Goal: Transaction & Acquisition: Purchase product/service

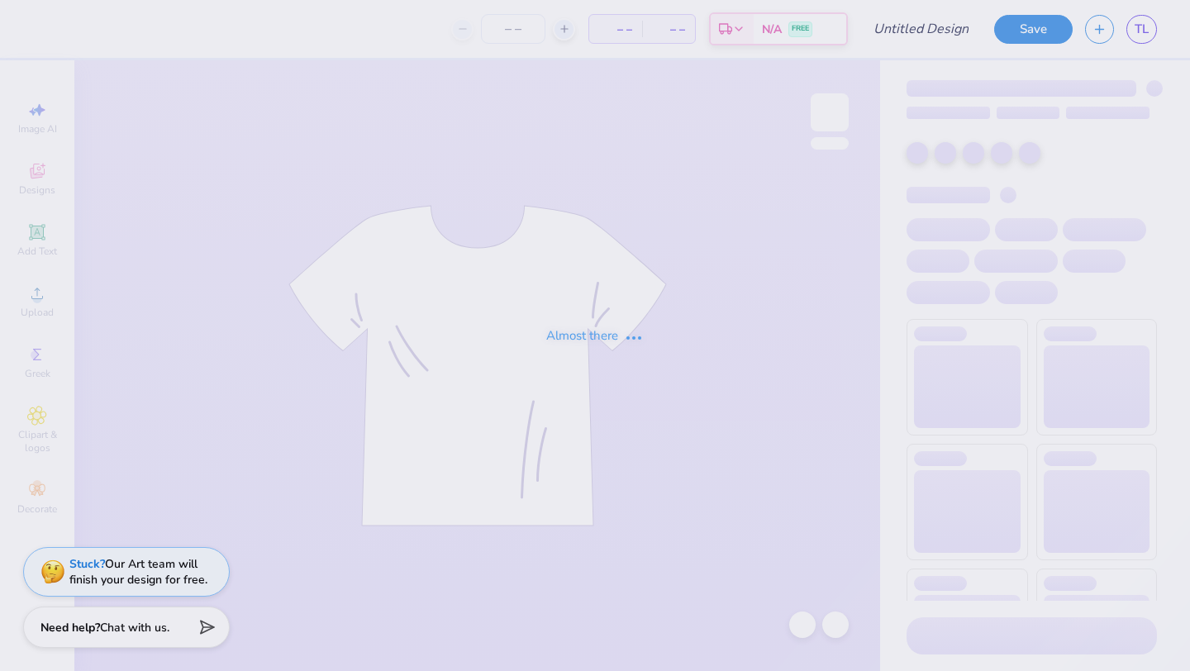
type input "Bid Day Fall '25"
type input "31"
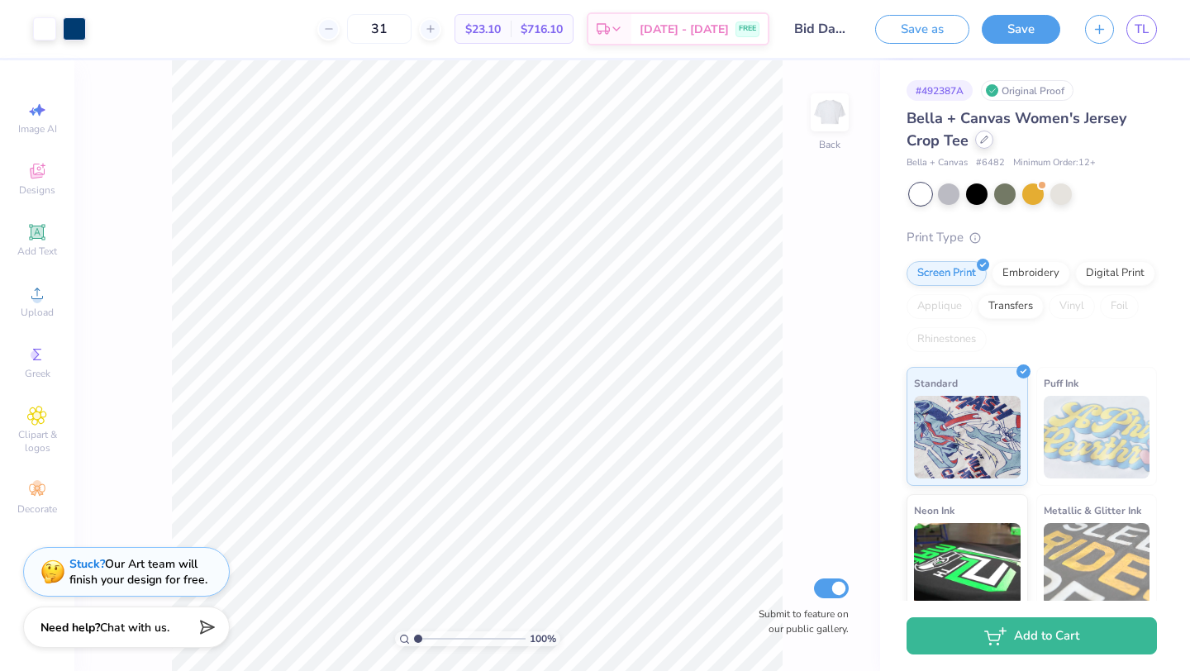
click at [983, 144] on div at bounding box center [984, 140] width 18 height 18
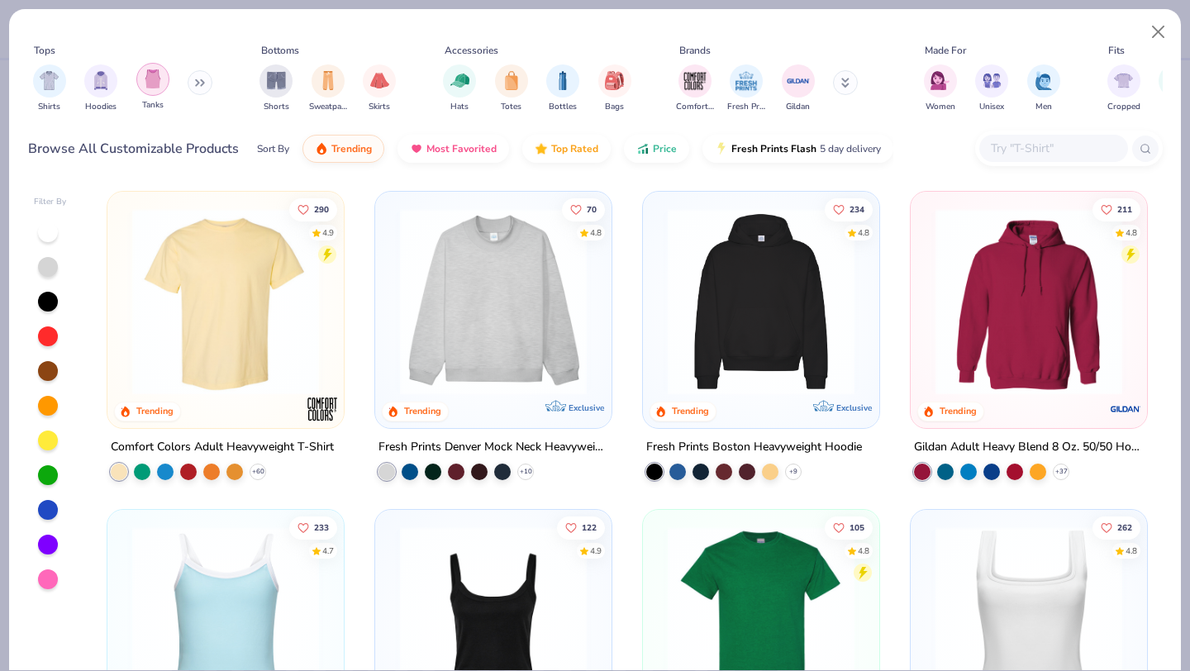
click at [148, 90] on div "filter for Tanks" at bounding box center [152, 79] width 33 height 33
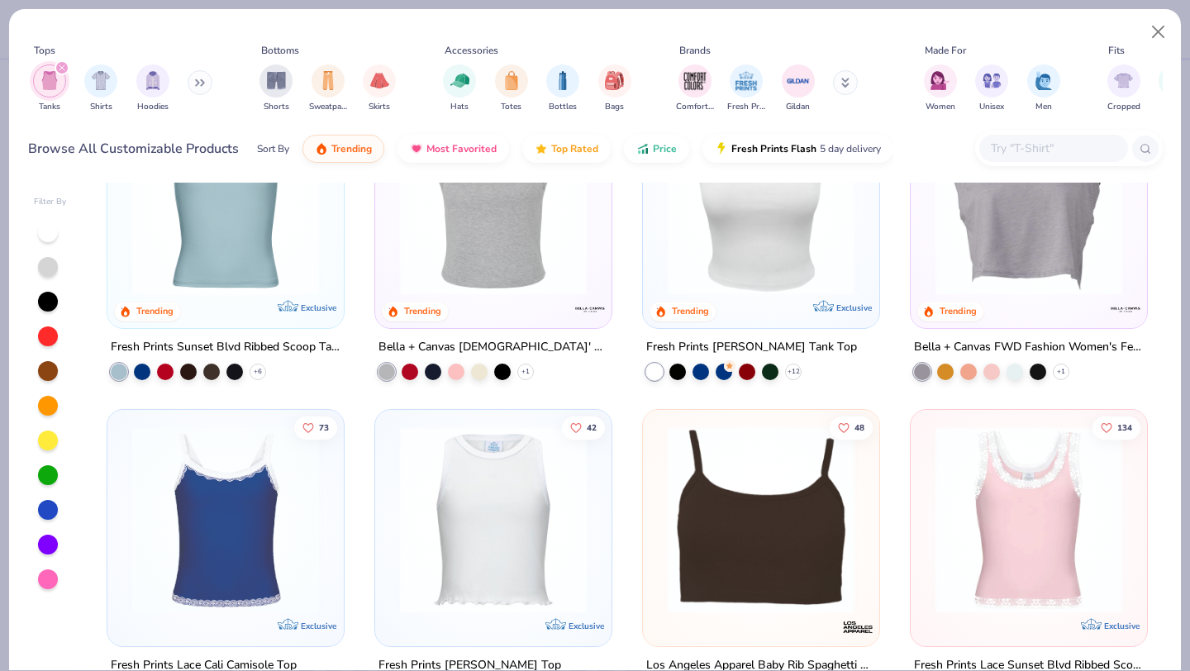
scroll to position [421, 0]
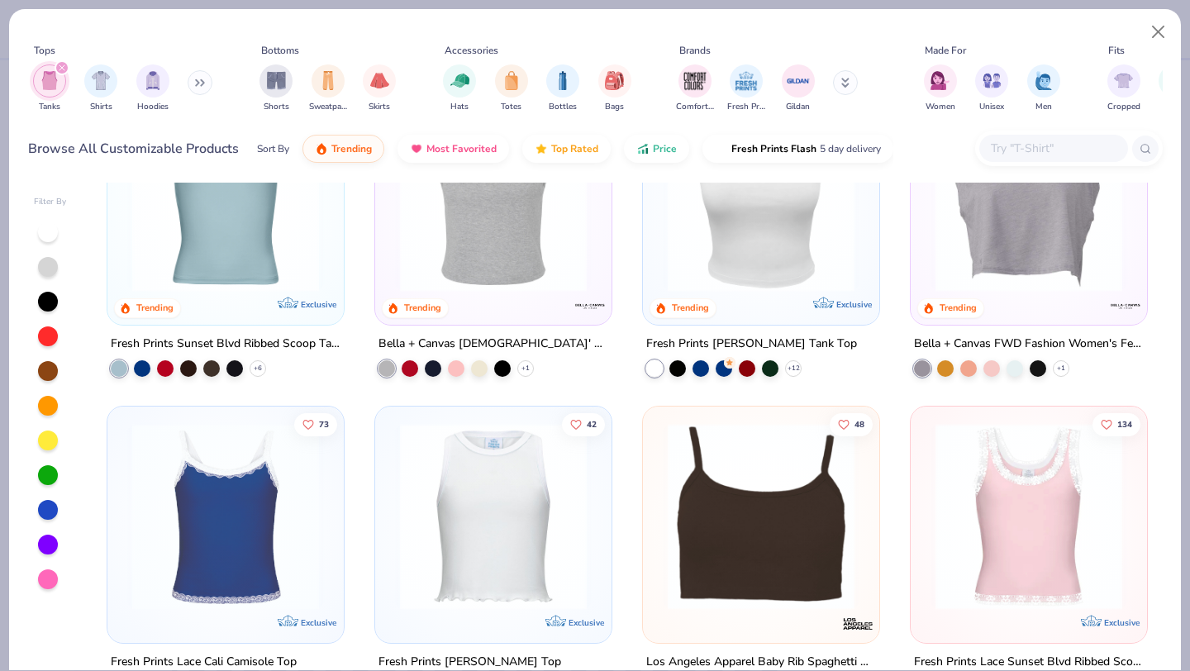
click at [752, 271] on img at bounding box center [761, 198] width 203 height 187
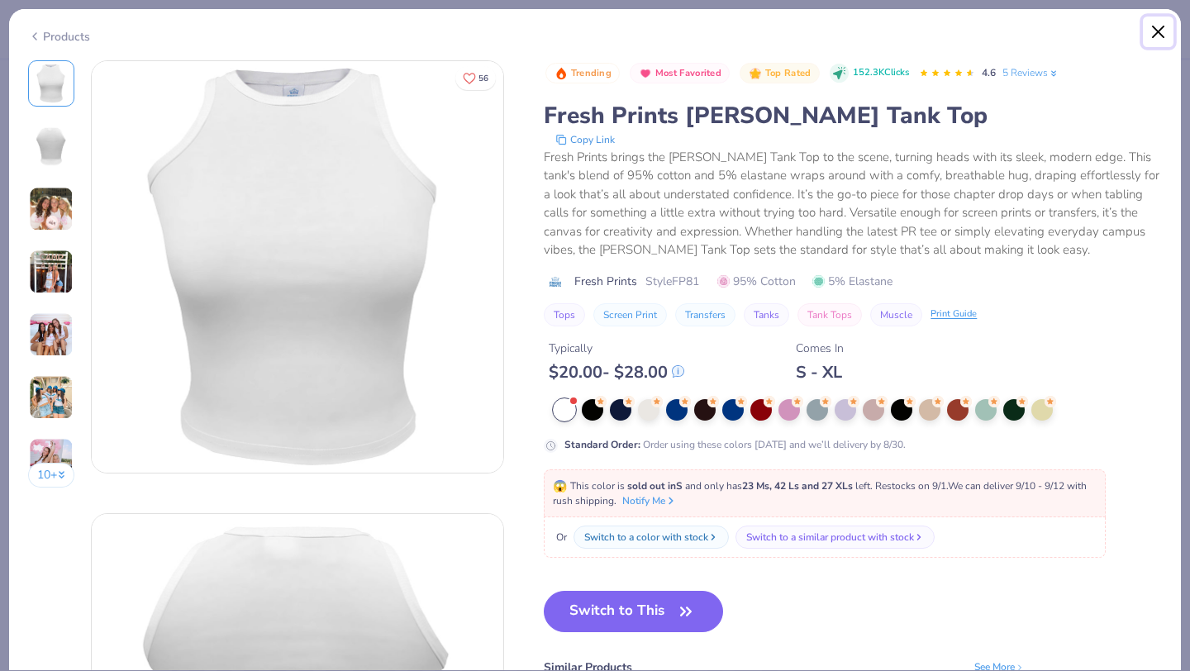
click at [1149, 34] on button "Close" at bounding box center [1158, 32] width 31 height 31
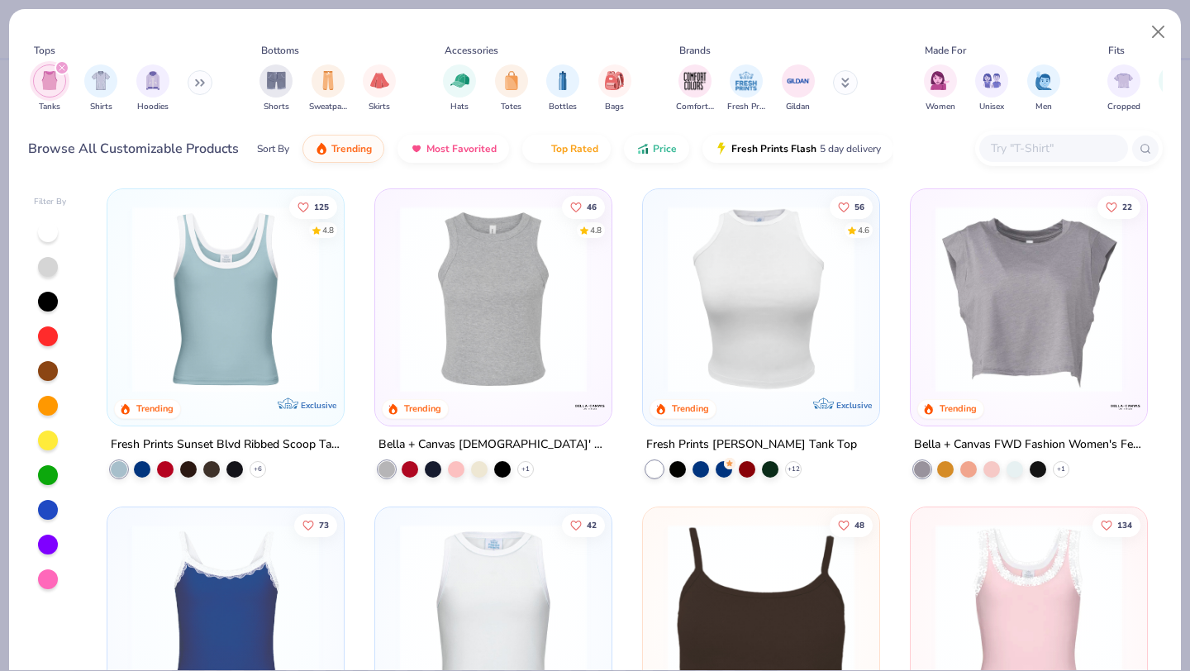
scroll to position [319, 0]
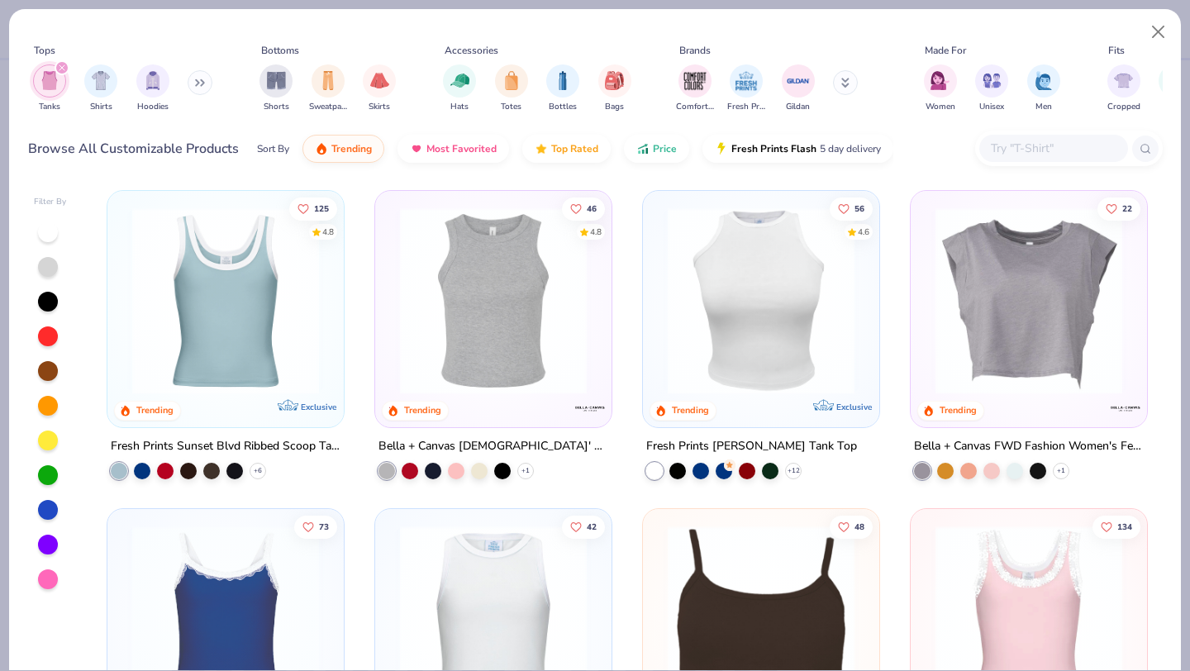
click at [486, 441] on div "Bella + Canvas Ladies' Micro Ribbed Racerback Tank" at bounding box center [494, 446] width 230 height 21
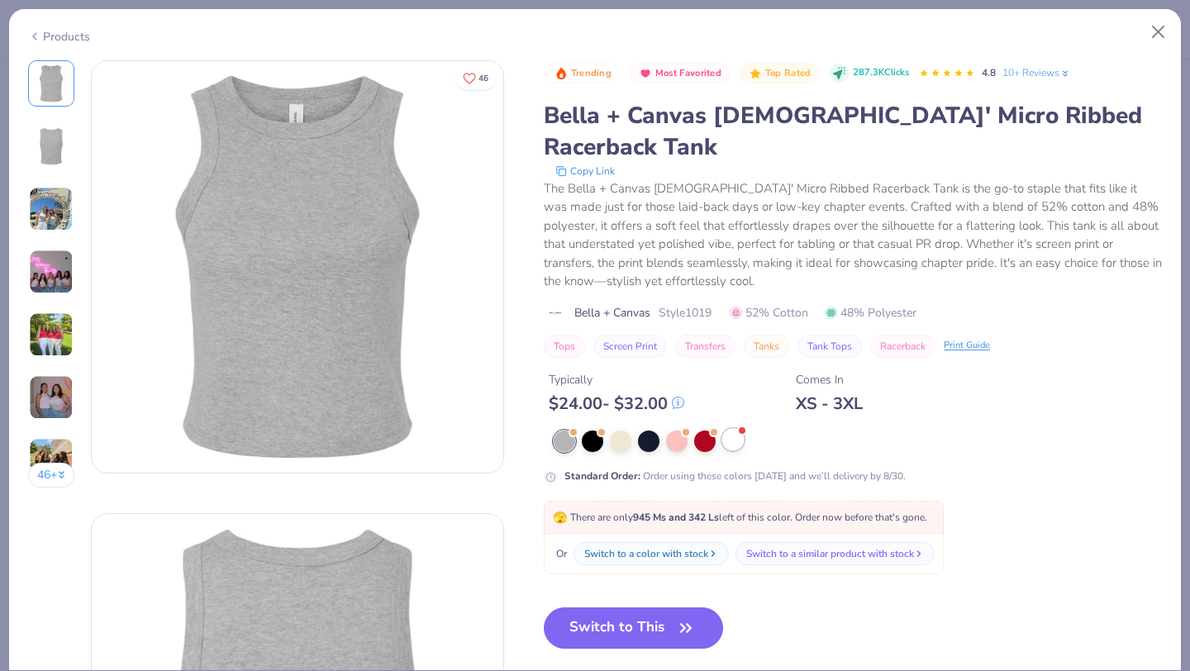
click at [733, 429] on div at bounding box center [732, 439] width 21 height 21
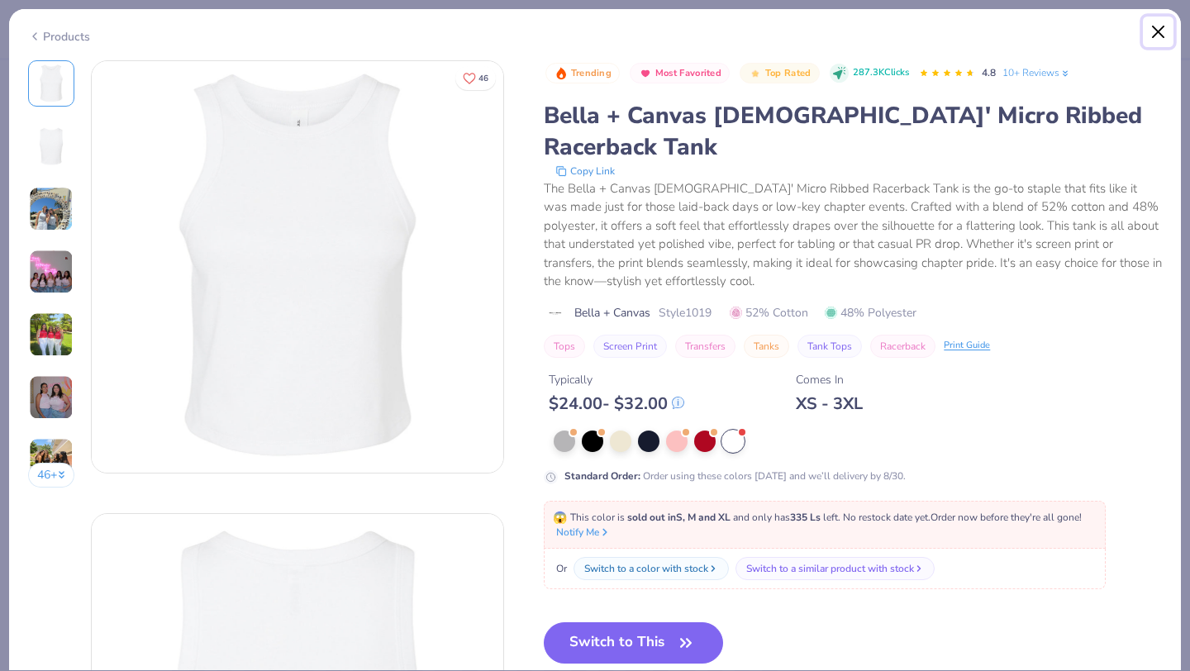
click at [1155, 25] on button "Close" at bounding box center [1158, 32] width 31 height 31
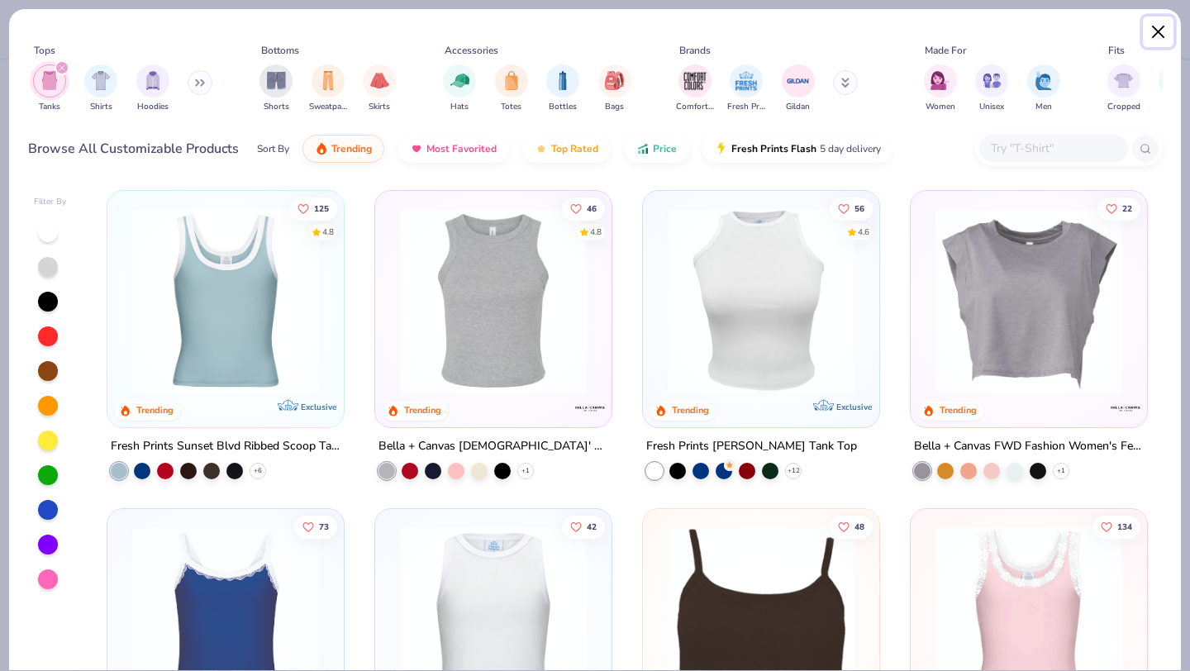
click at [1155, 25] on button "Close" at bounding box center [1158, 32] width 31 height 31
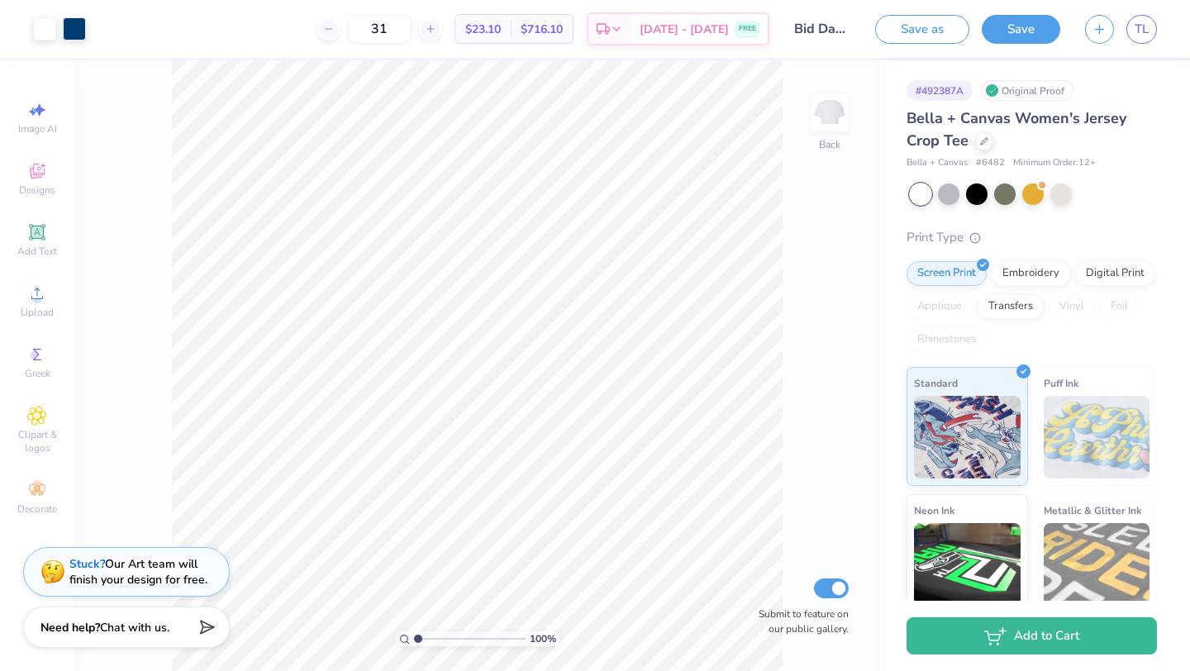
click at [1022, 142] on div "Bella + Canvas Women's Jersey Crop Tee" at bounding box center [1032, 129] width 250 height 45
click at [983, 136] on icon at bounding box center [984, 140] width 8 height 8
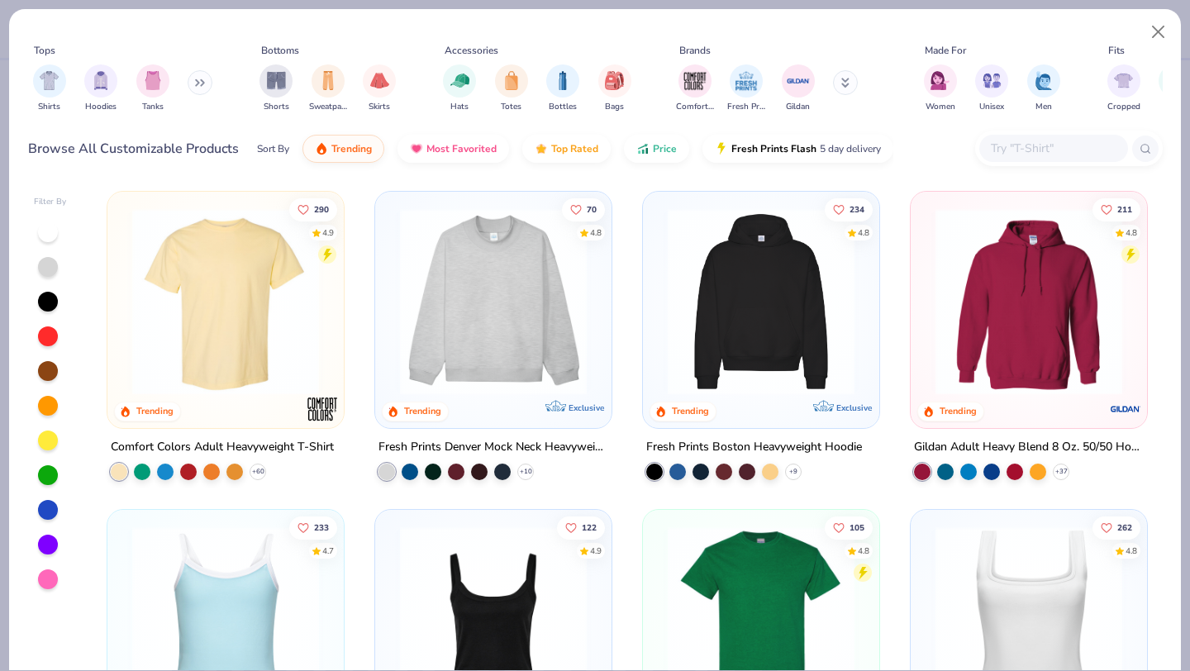
click at [1061, 146] on input "text" at bounding box center [1052, 148] width 127 height 19
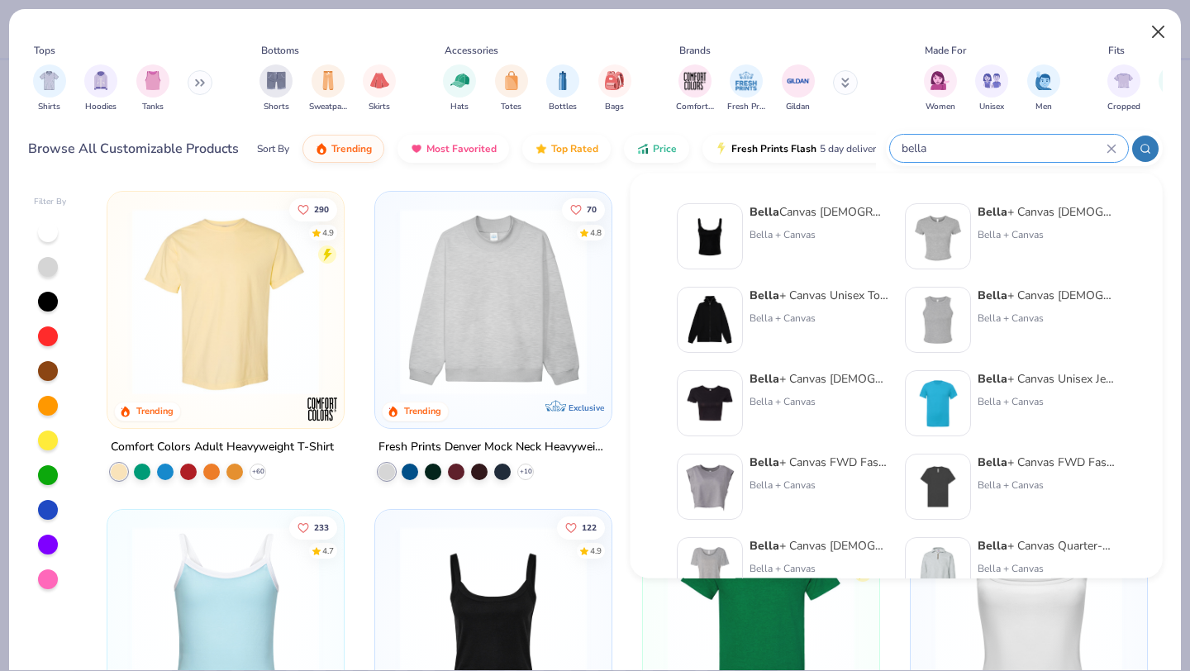
type input "bella"
click at [1156, 36] on button "Close" at bounding box center [1158, 32] width 31 height 31
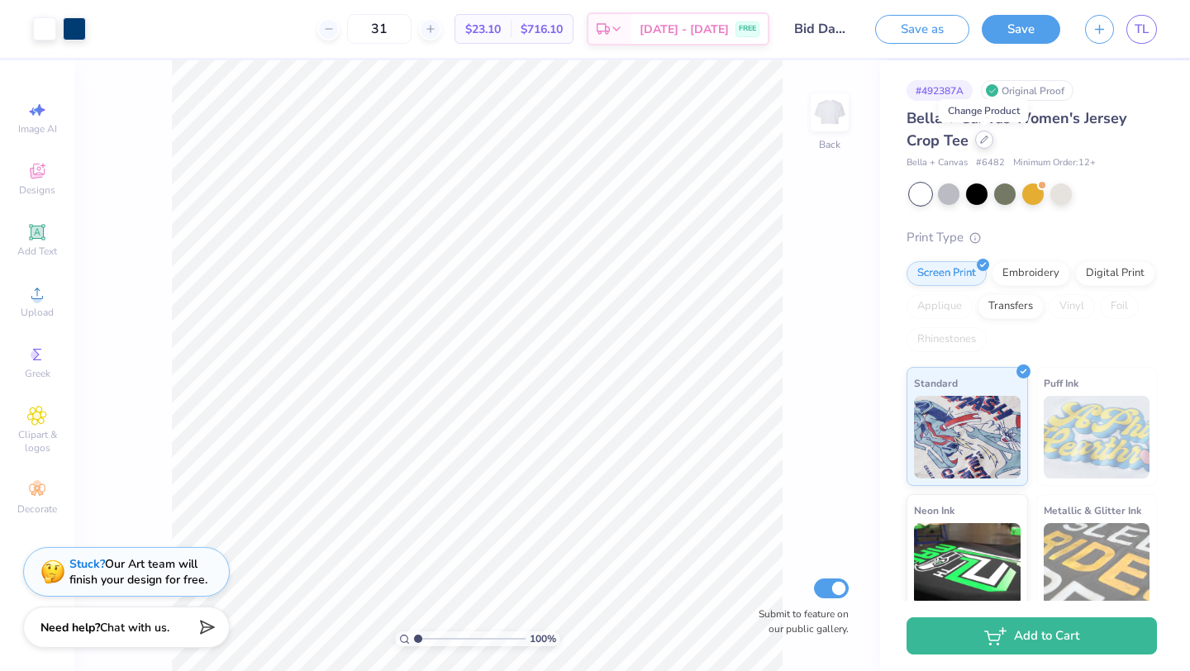
click at [975, 143] on div at bounding box center [984, 140] width 18 height 18
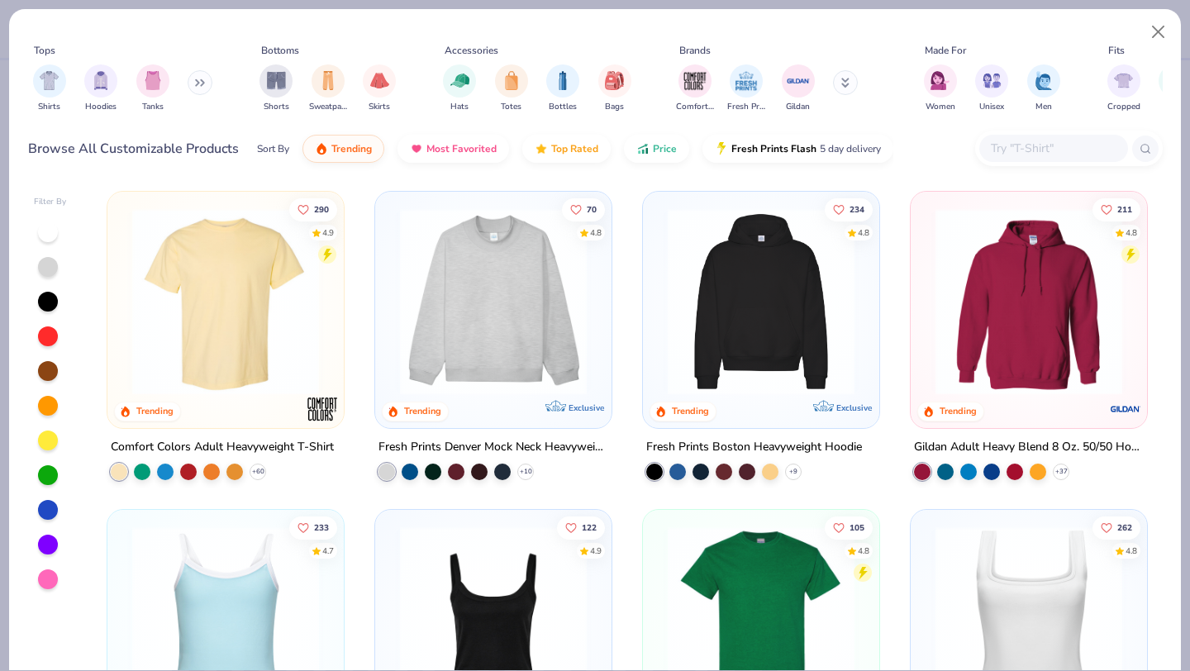
click at [1002, 146] on input "text" at bounding box center [1052, 148] width 127 height 19
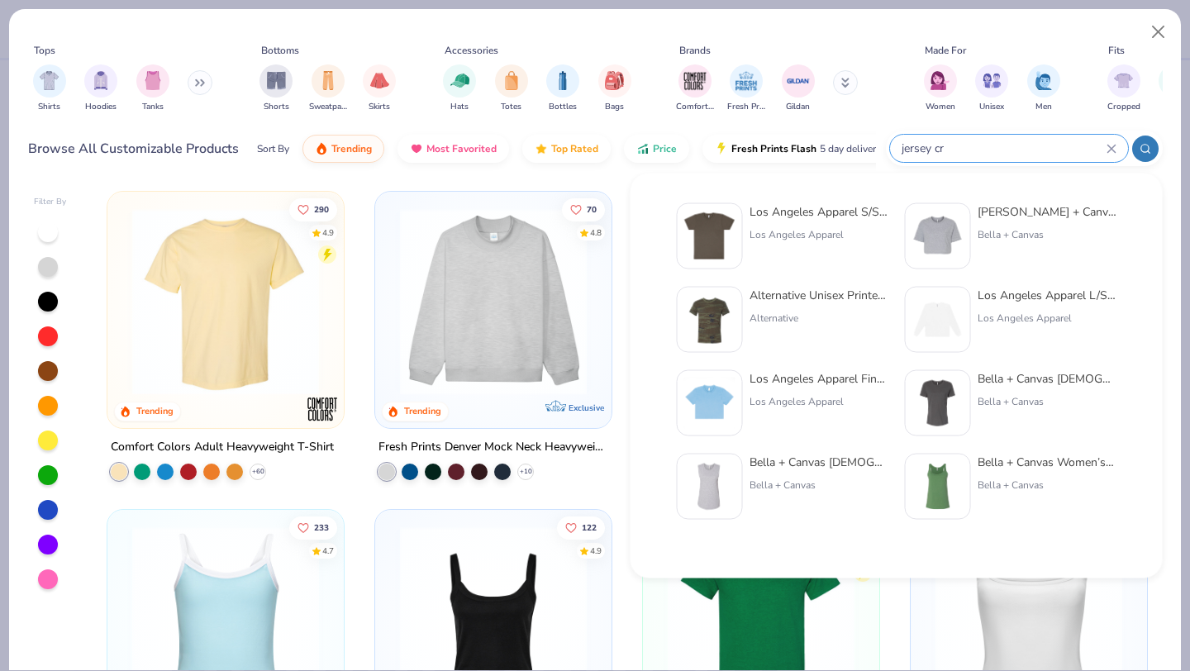
type input "jersey cr"
click at [1029, 210] on div "Bella + Canvas Women's Jersey Cr op Tee" at bounding box center [1047, 211] width 139 height 17
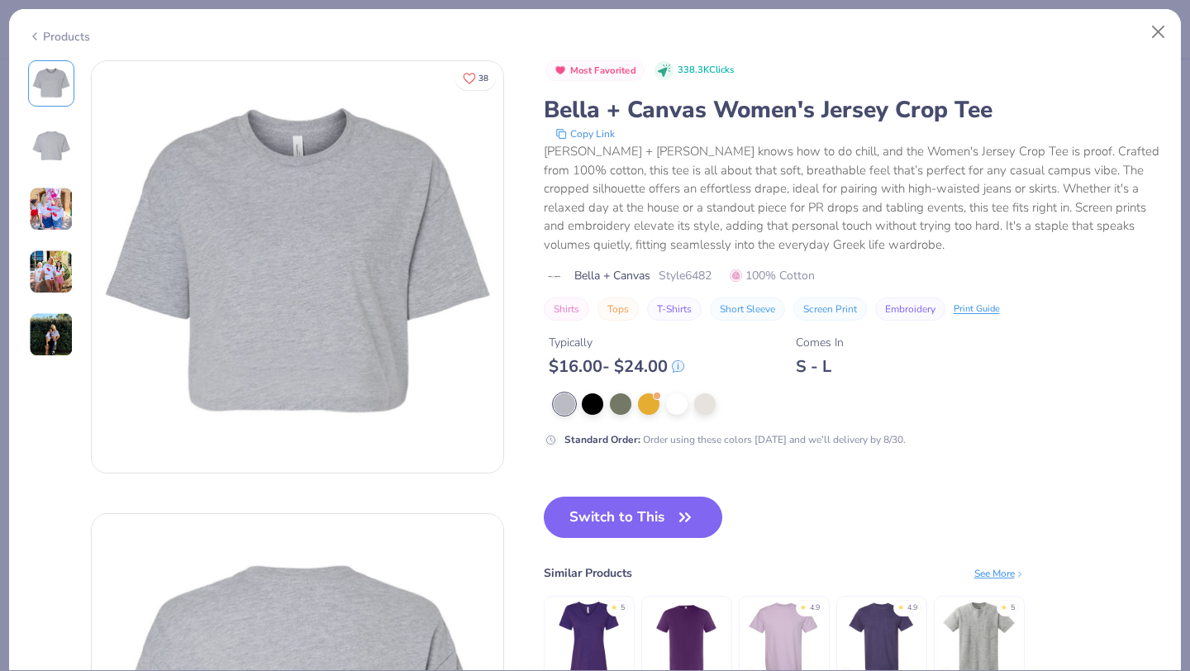
click at [53, 210] on img at bounding box center [51, 209] width 45 height 45
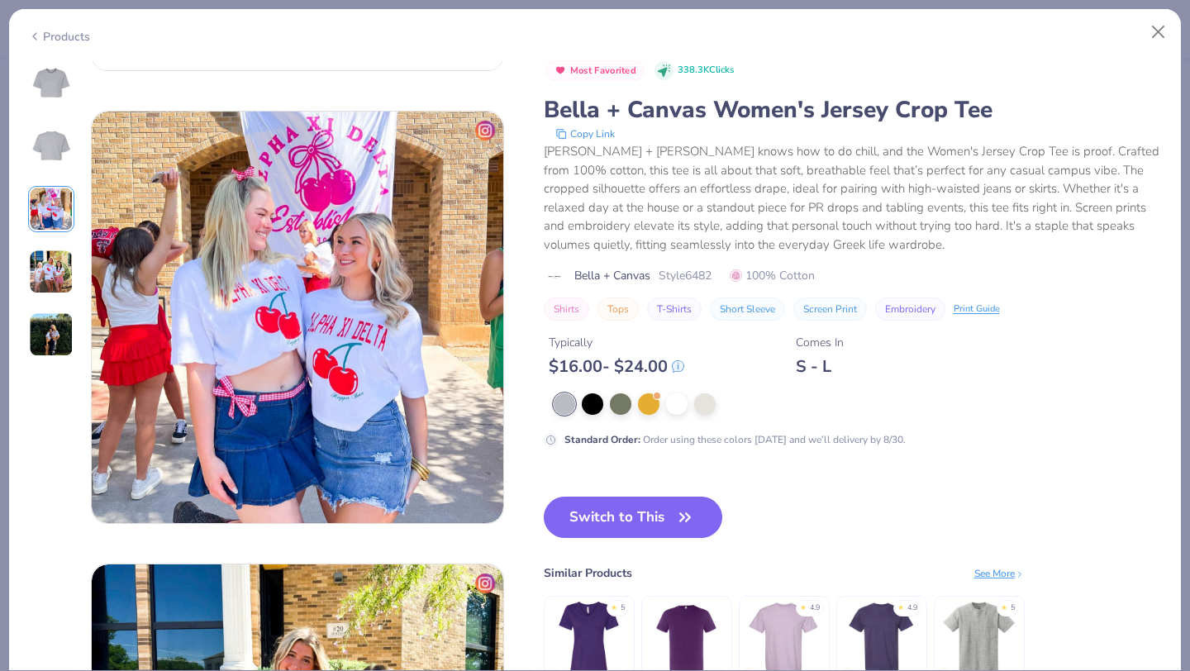
scroll to position [906, 0]
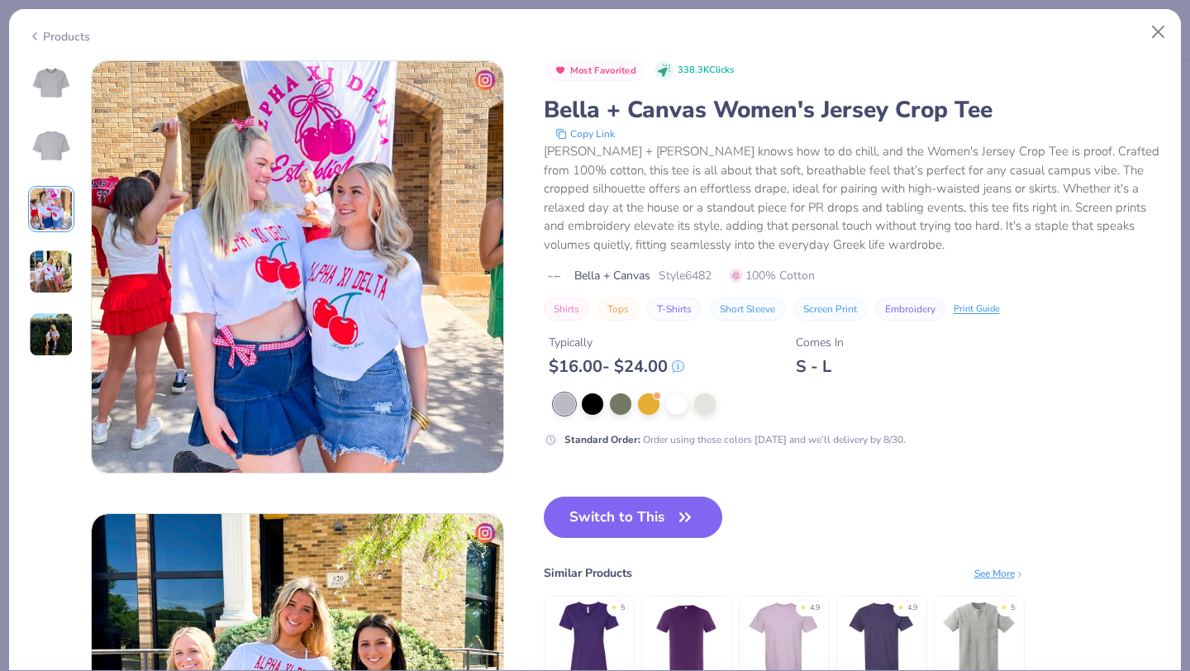
click at [54, 254] on img at bounding box center [51, 272] width 45 height 45
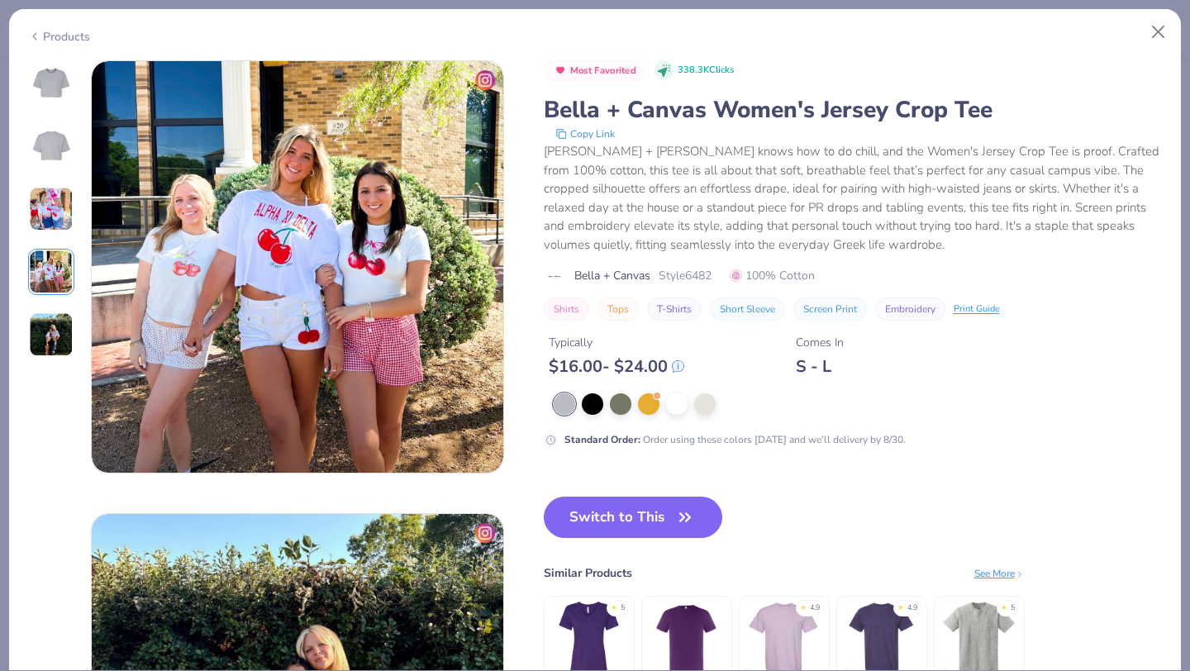
click at [40, 326] on img at bounding box center [51, 334] width 45 height 45
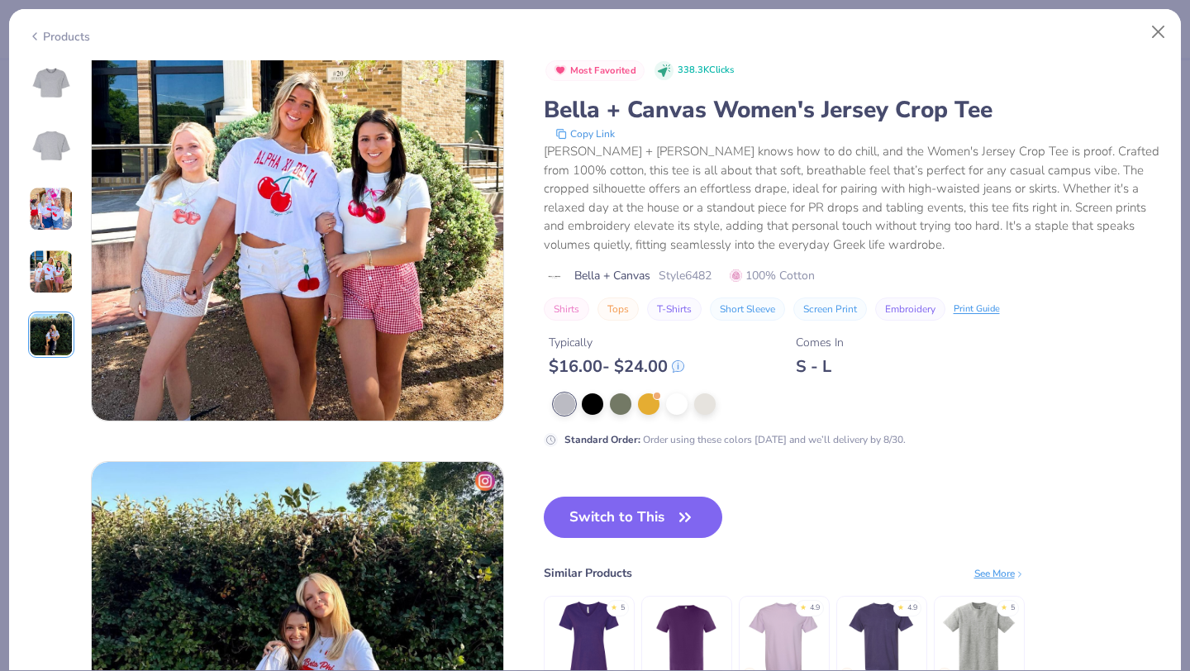
scroll to position [1410, 0]
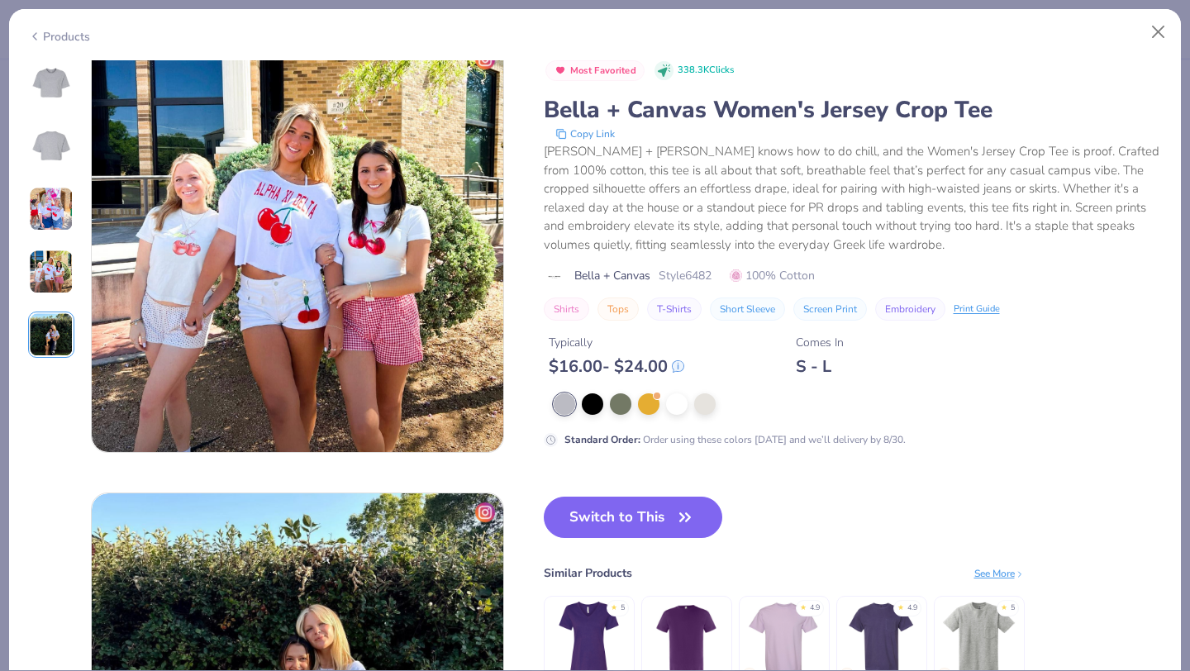
click at [37, 275] on img at bounding box center [51, 272] width 45 height 45
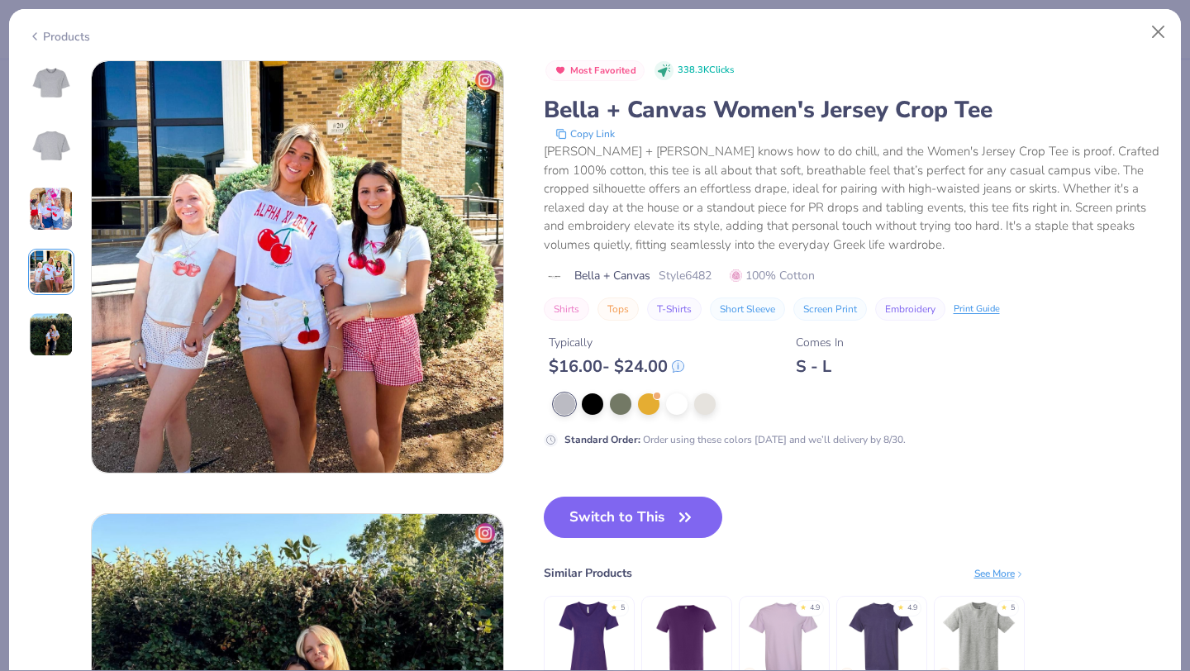
click at [39, 219] on img at bounding box center [51, 209] width 45 height 45
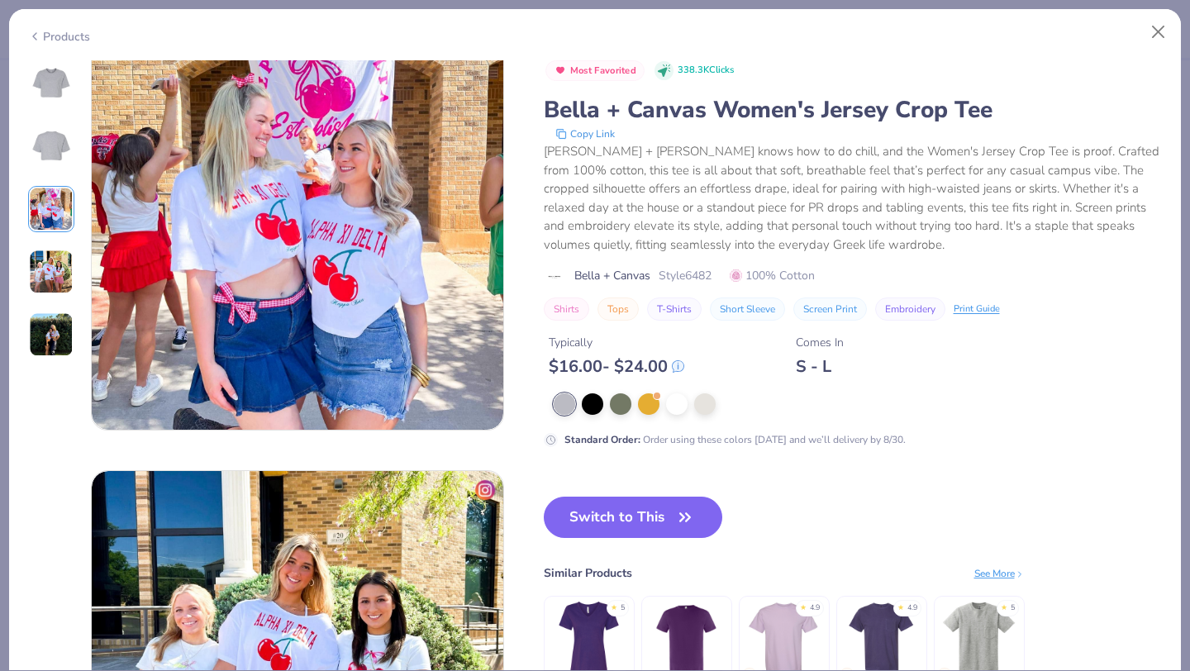
scroll to position [906, 0]
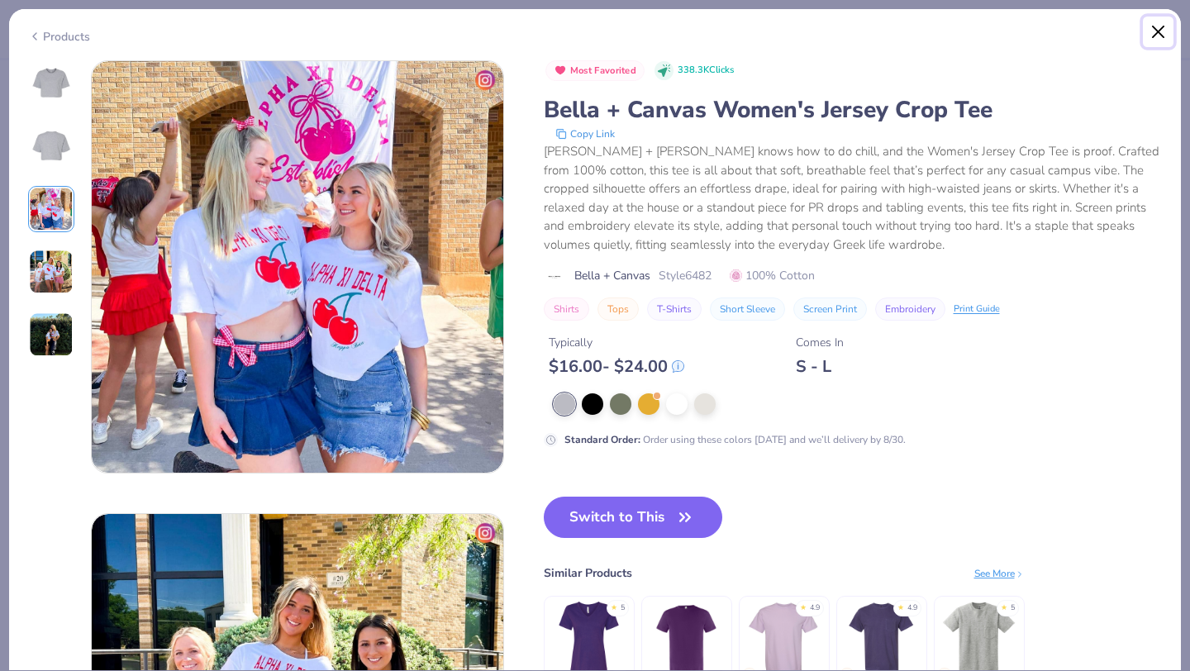
click at [1161, 34] on button "Close" at bounding box center [1158, 32] width 31 height 31
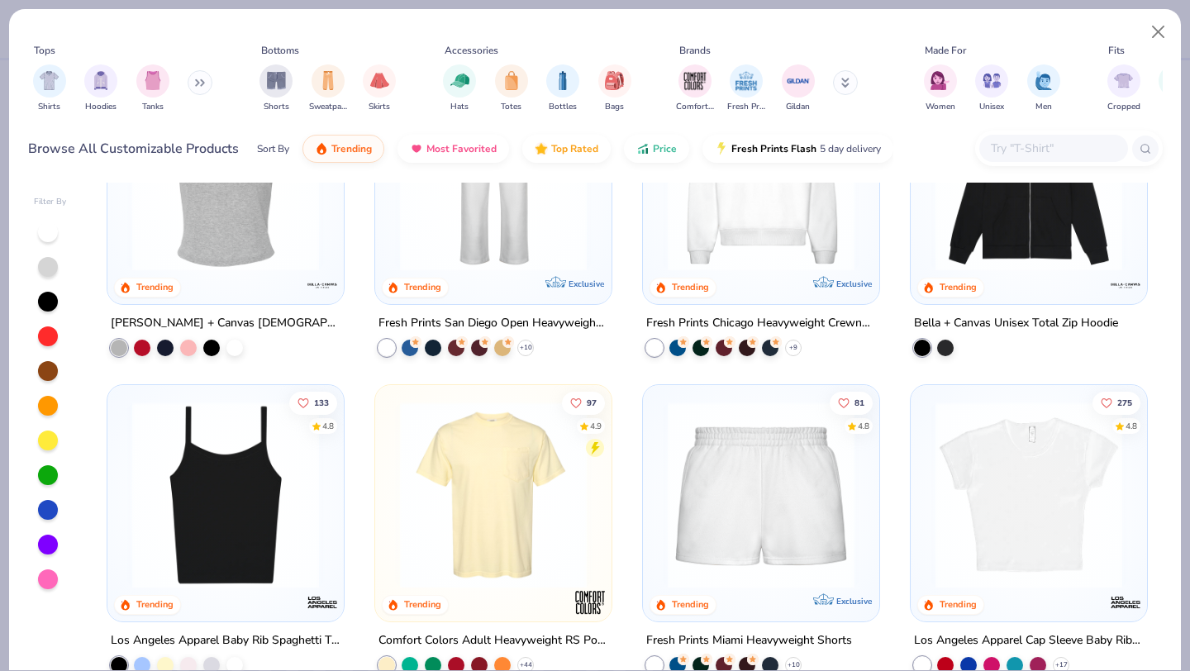
scroll to position [764, 0]
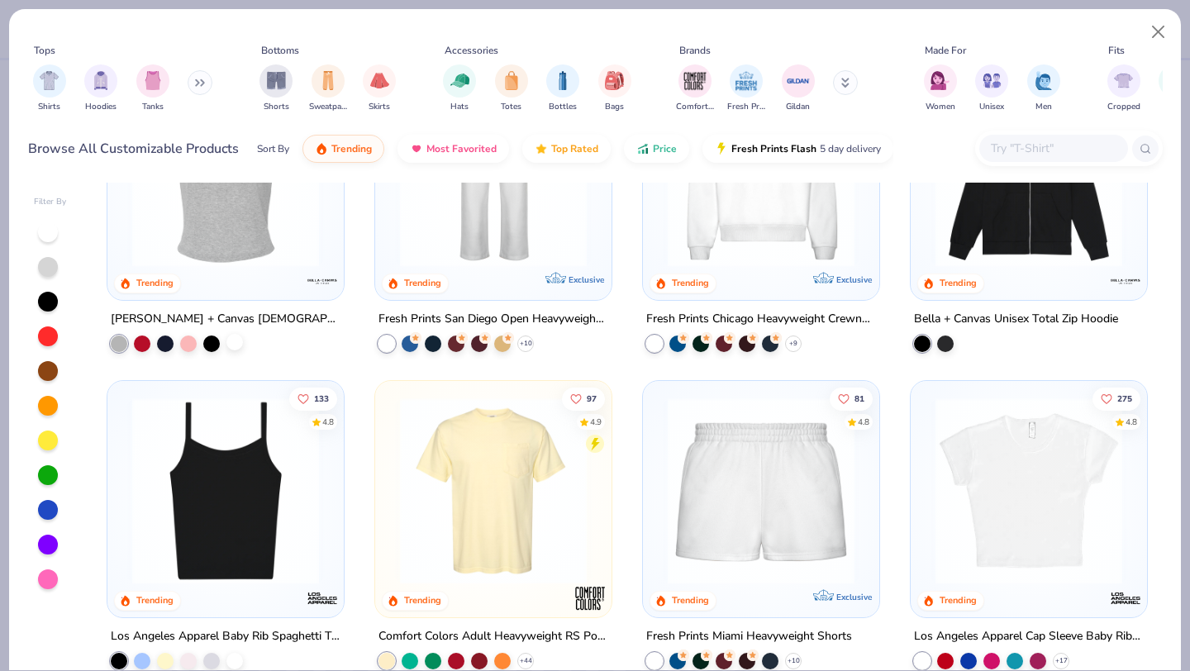
click at [236, 346] on div at bounding box center [234, 341] width 17 height 17
click at [229, 312] on div "[PERSON_NAME] + Canvas [DEMOGRAPHIC_DATA]' Micro Ribbed Baby Tee" at bounding box center [226, 318] width 230 height 21
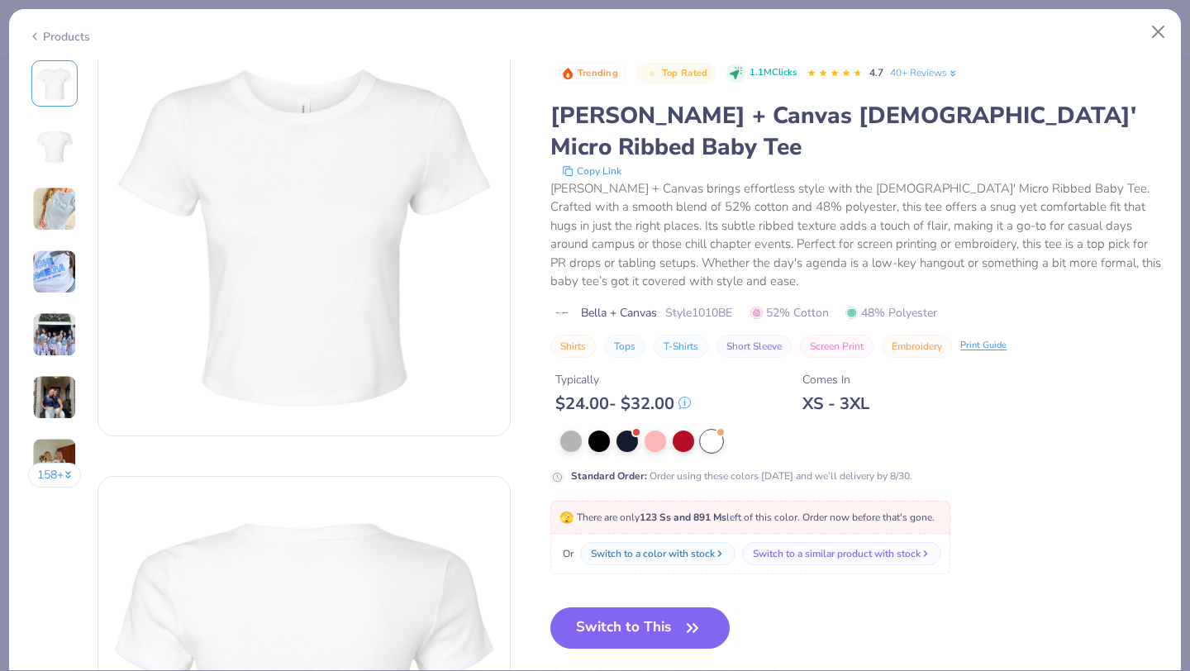
scroll to position [34, 0]
click at [42, 331] on img at bounding box center [54, 334] width 45 height 45
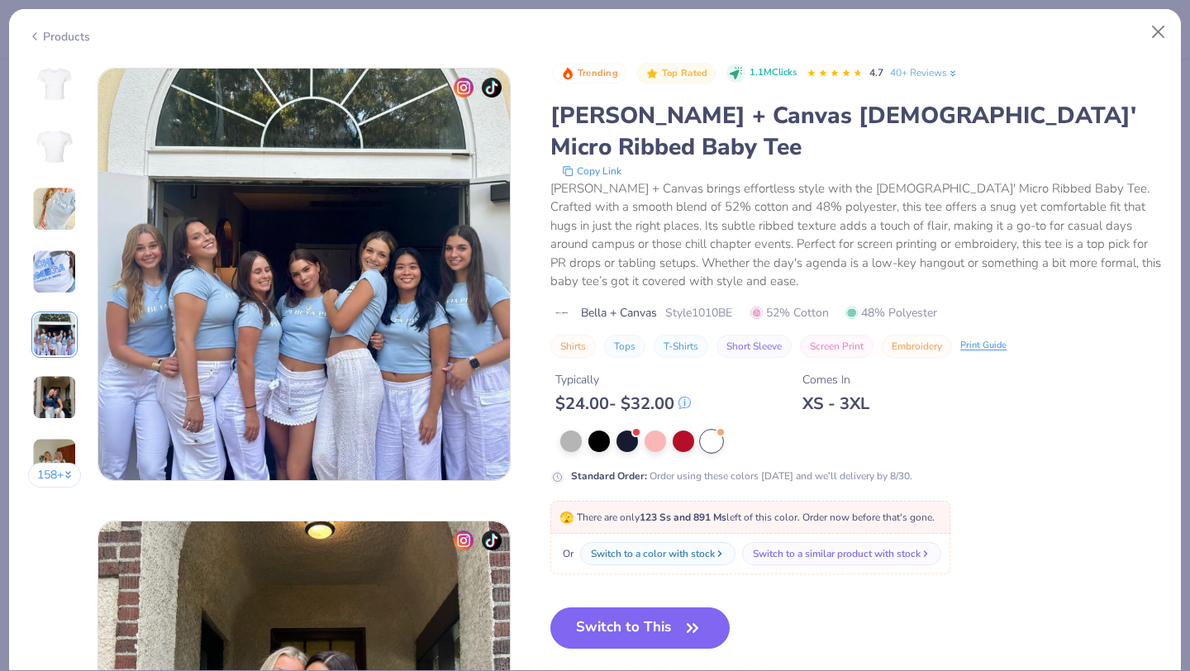
scroll to position [1812, 0]
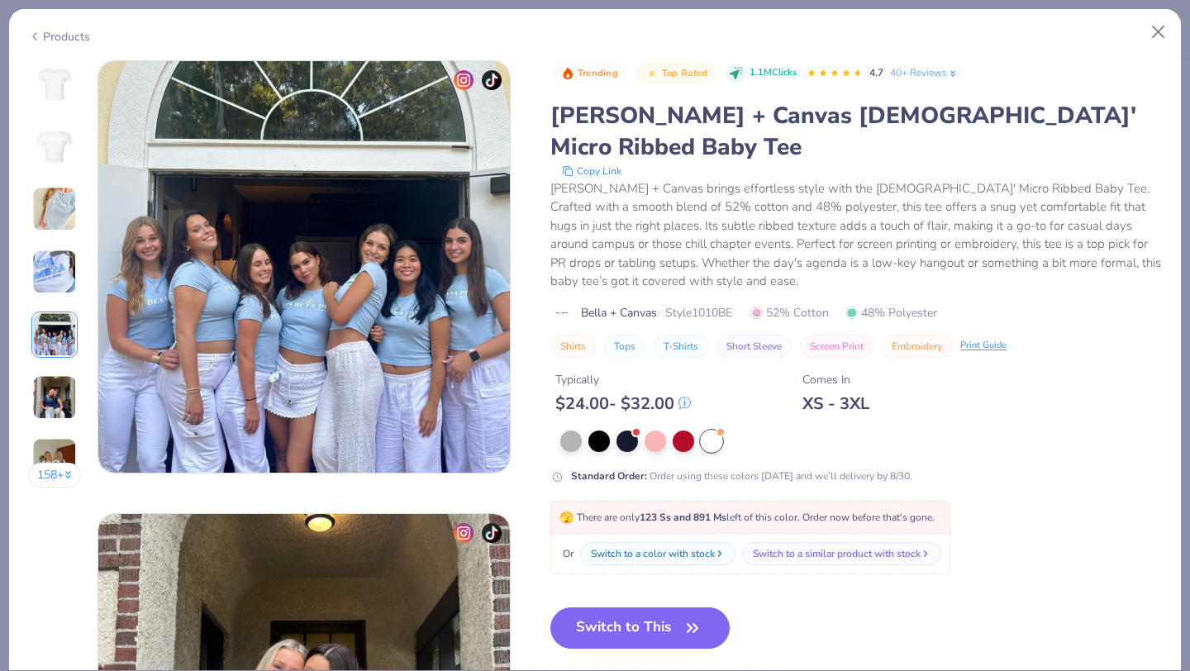
click at [50, 269] on img at bounding box center [54, 272] width 45 height 45
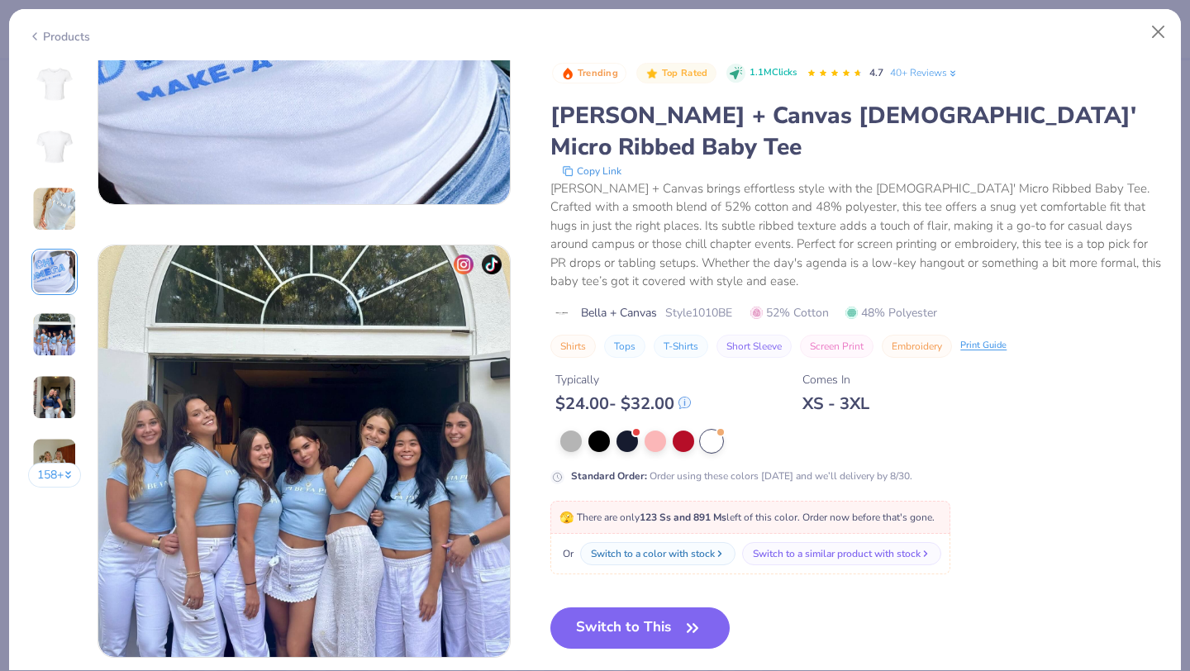
click at [53, 395] on img at bounding box center [54, 397] width 45 height 45
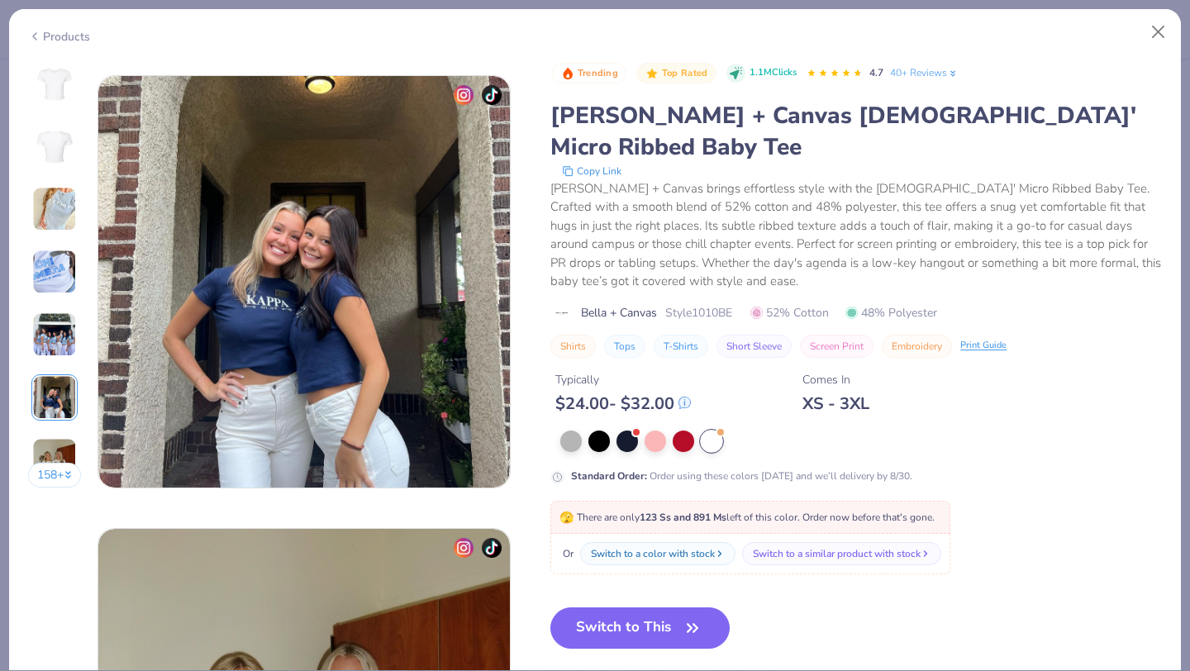
scroll to position [2265, 0]
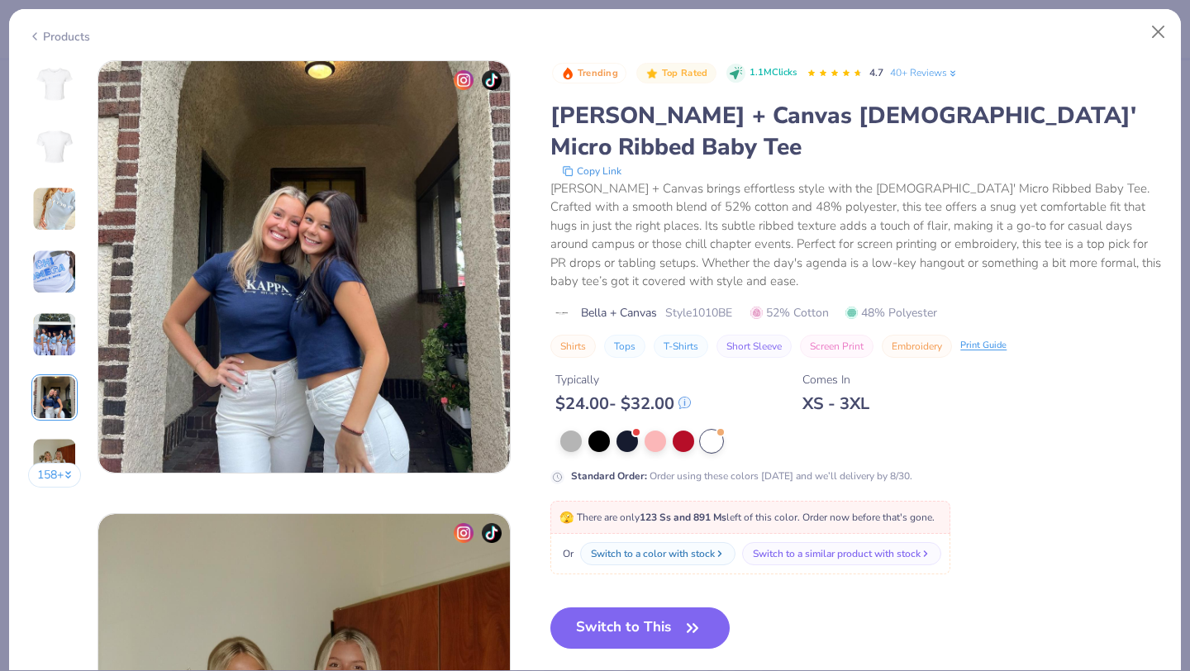
click at [51, 440] on img at bounding box center [54, 460] width 45 height 45
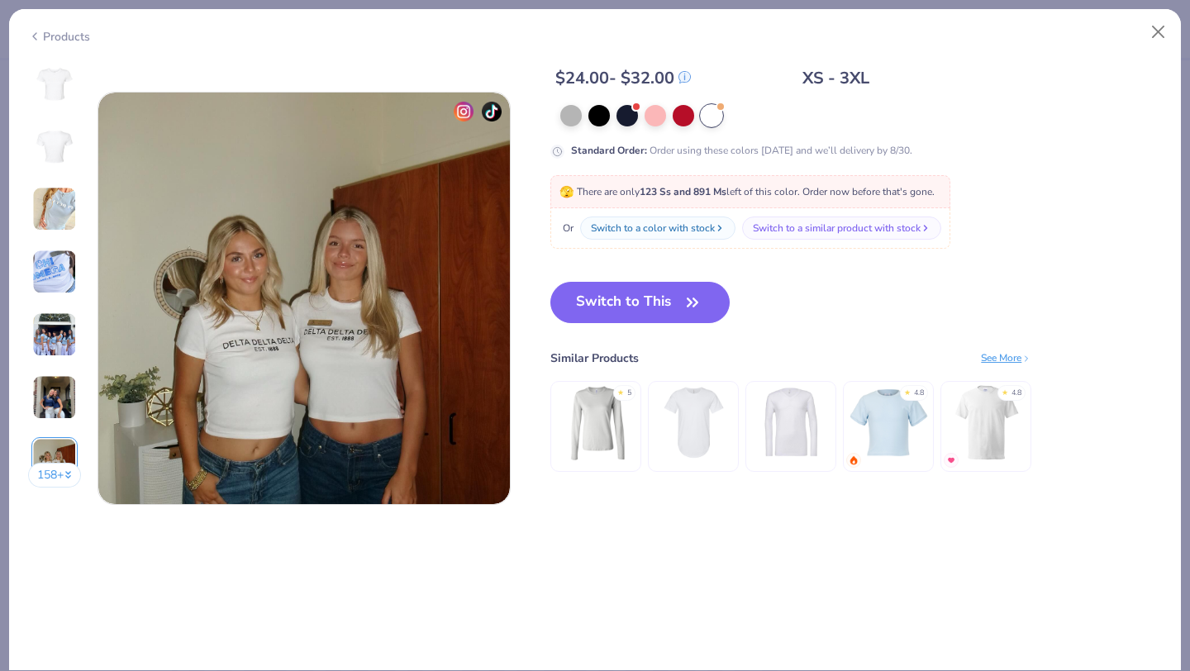
scroll to position [2717, 0]
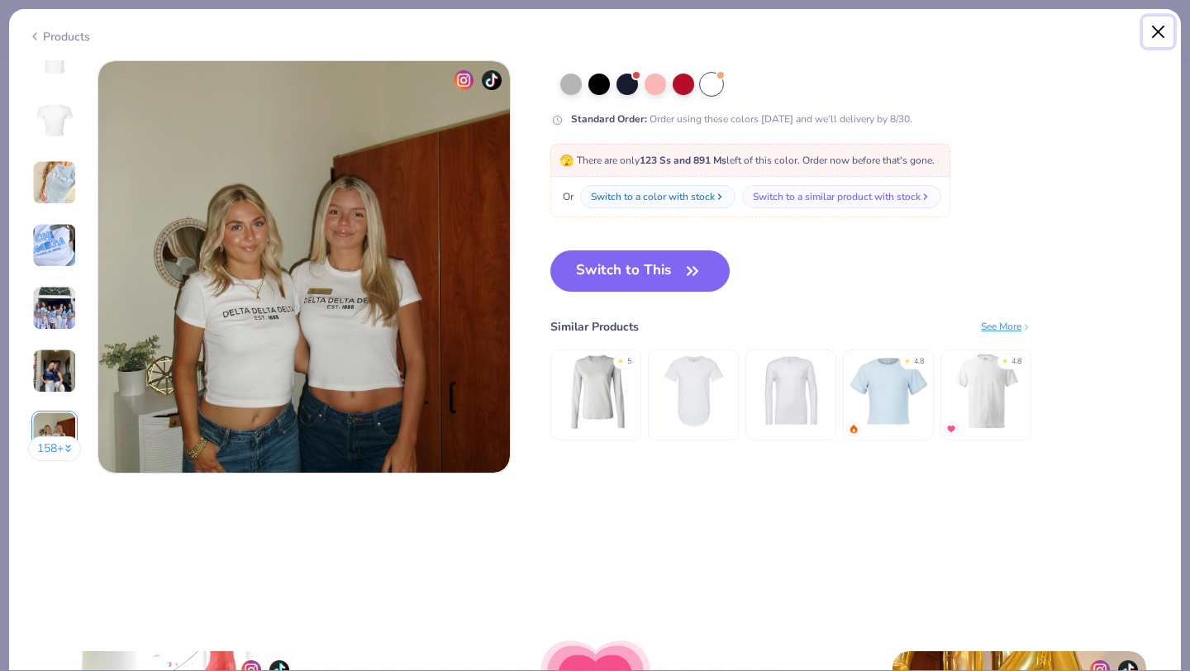
click at [1155, 37] on button "Close" at bounding box center [1158, 32] width 31 height 31
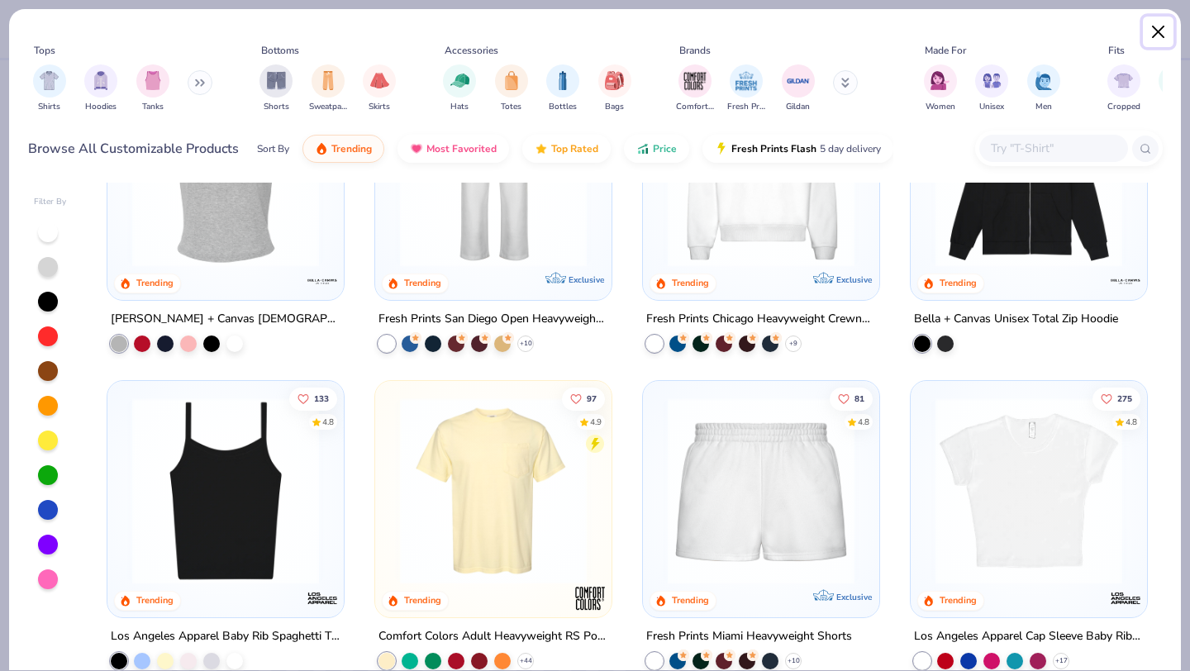
click at [1156, 36] on button "Close" at bounding box center [1158, 32] width 31 height 31
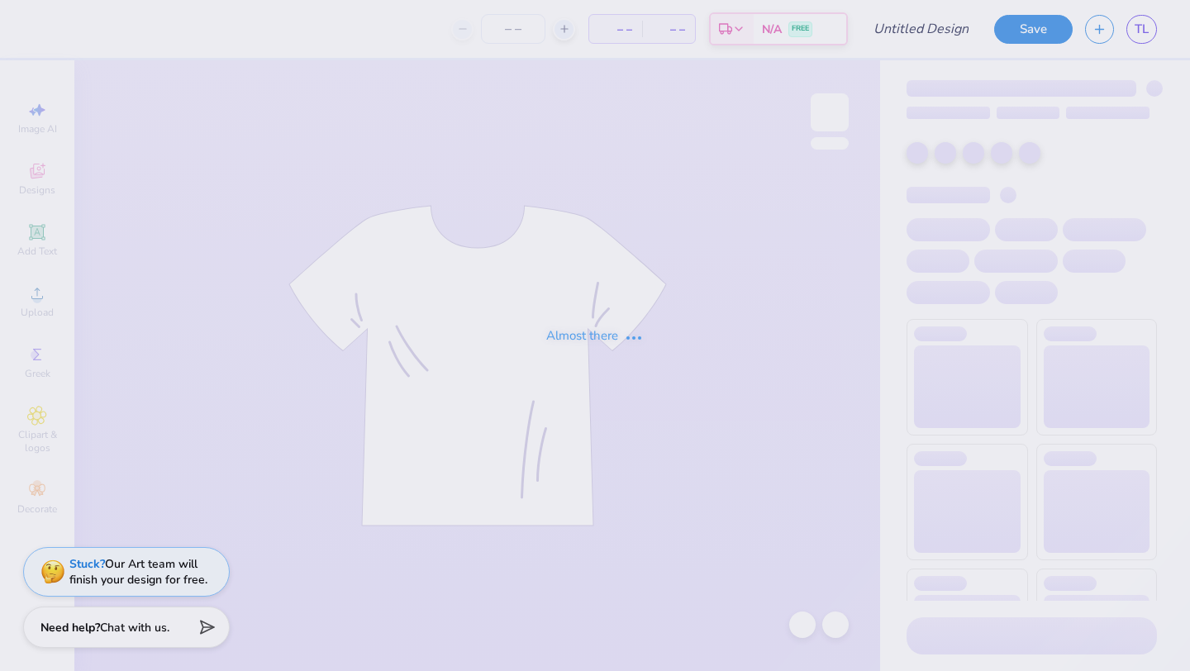
type input "Bid Day Fall '25"
type input "31"
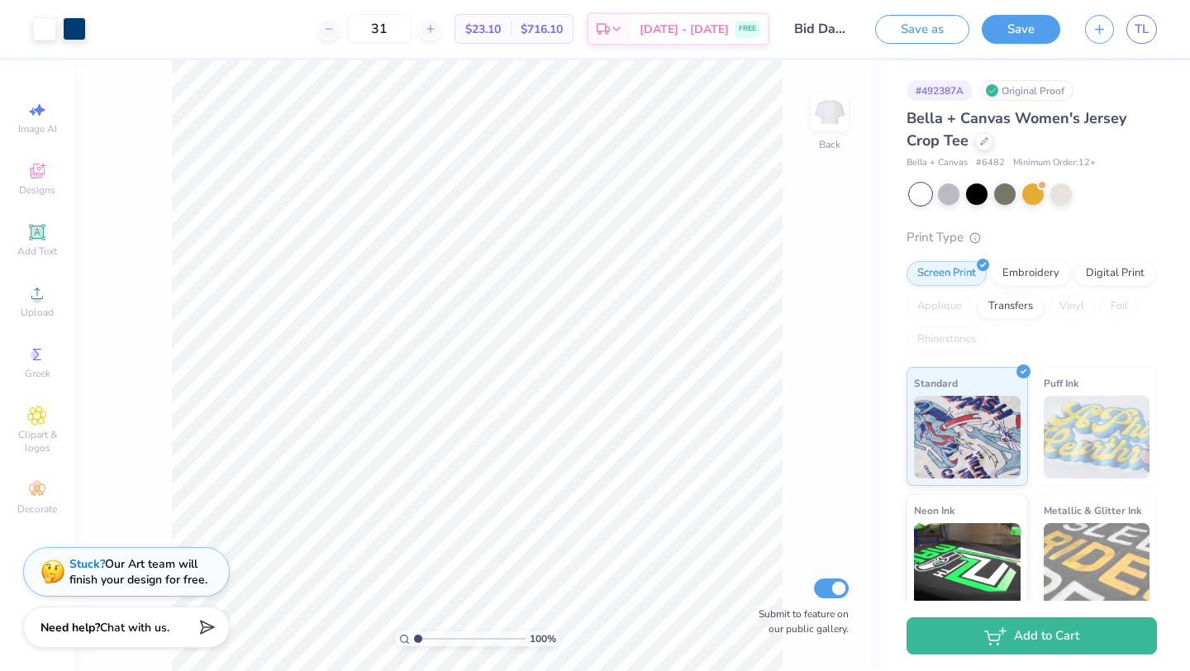
click at [957, 119] on span "Bella + Canvas Women's Jersey Crop Tee" at bounding box center [1017, 129] width 220 height 42
click at [983, 144] on div at bounding box center [984, 140] width 18 height 18
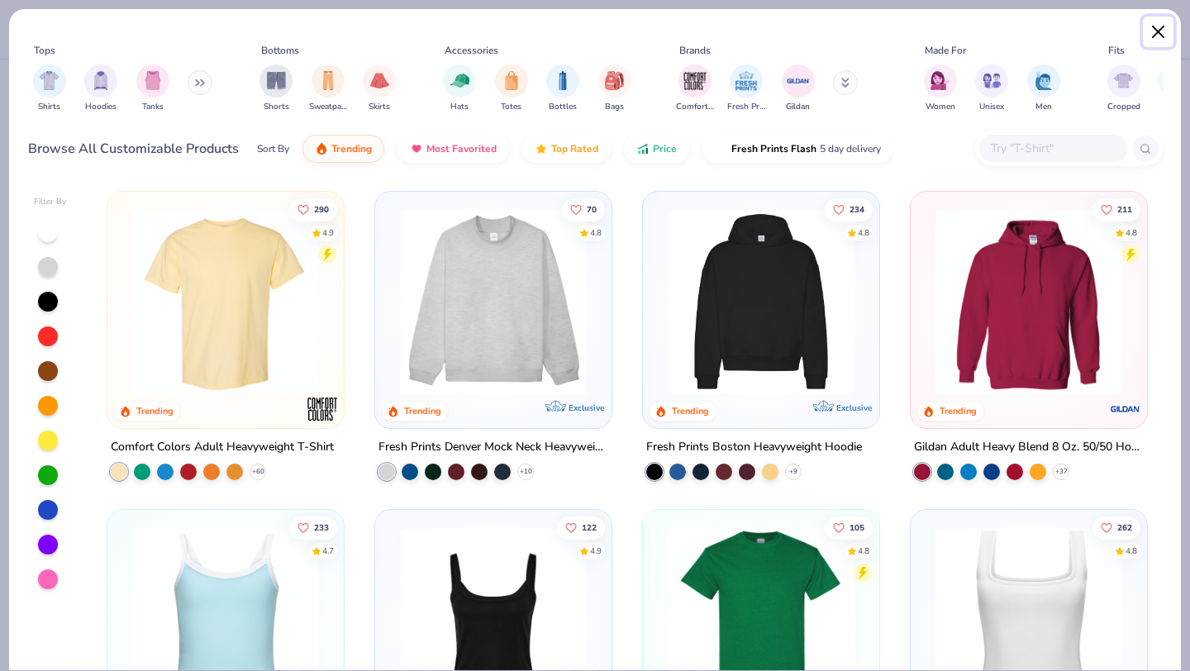
click at [1160, 36] on button "Close" at bounding box center [1158, 32] width 31 height 31
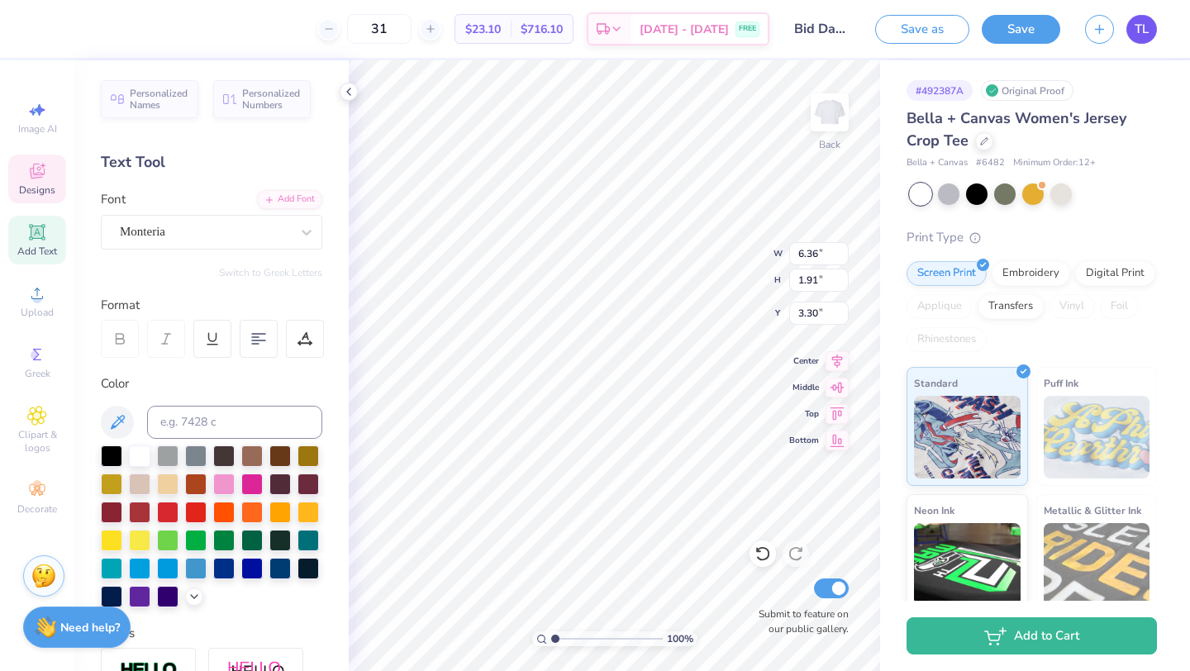
click at [1151, 34] on link "TL" at bounding box center [1141, 29] width 31 height 29
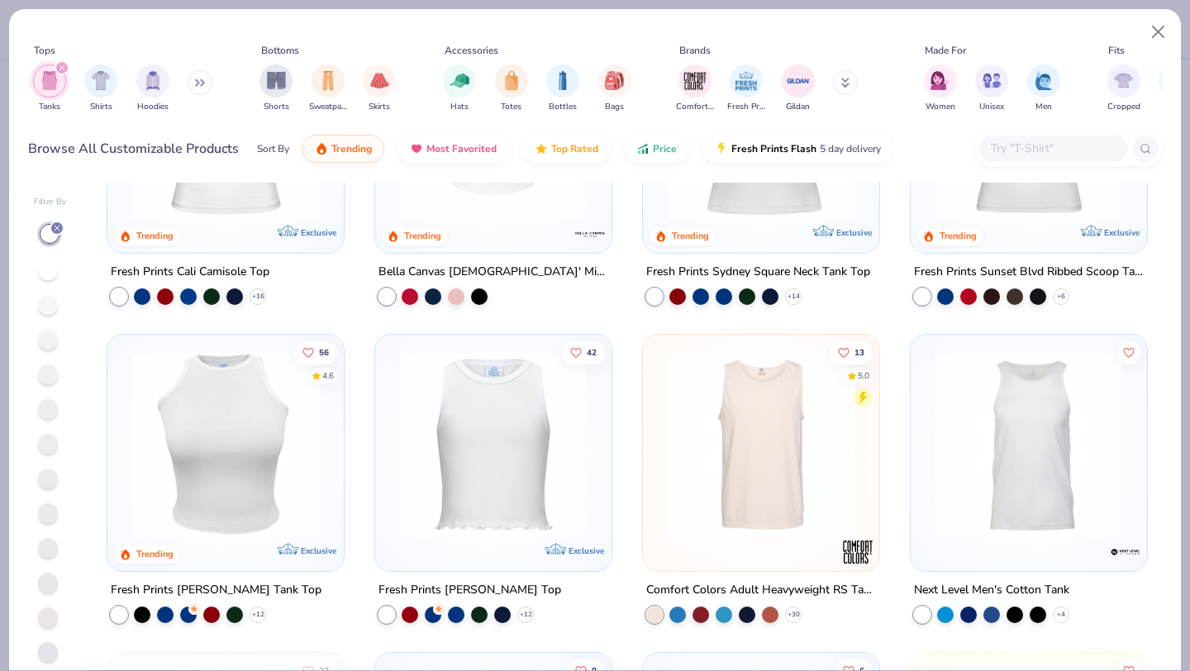
scroll to position [195, 0]
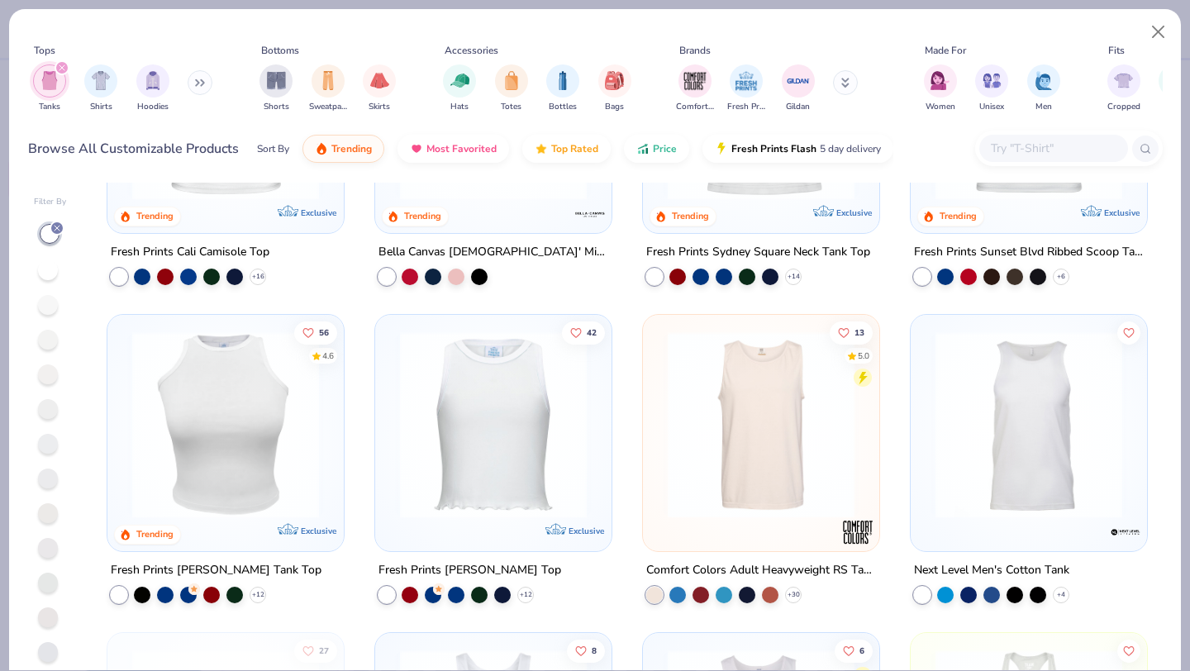
click at [255, 522] on div at bounding box center [226, 429] width 220 height 212
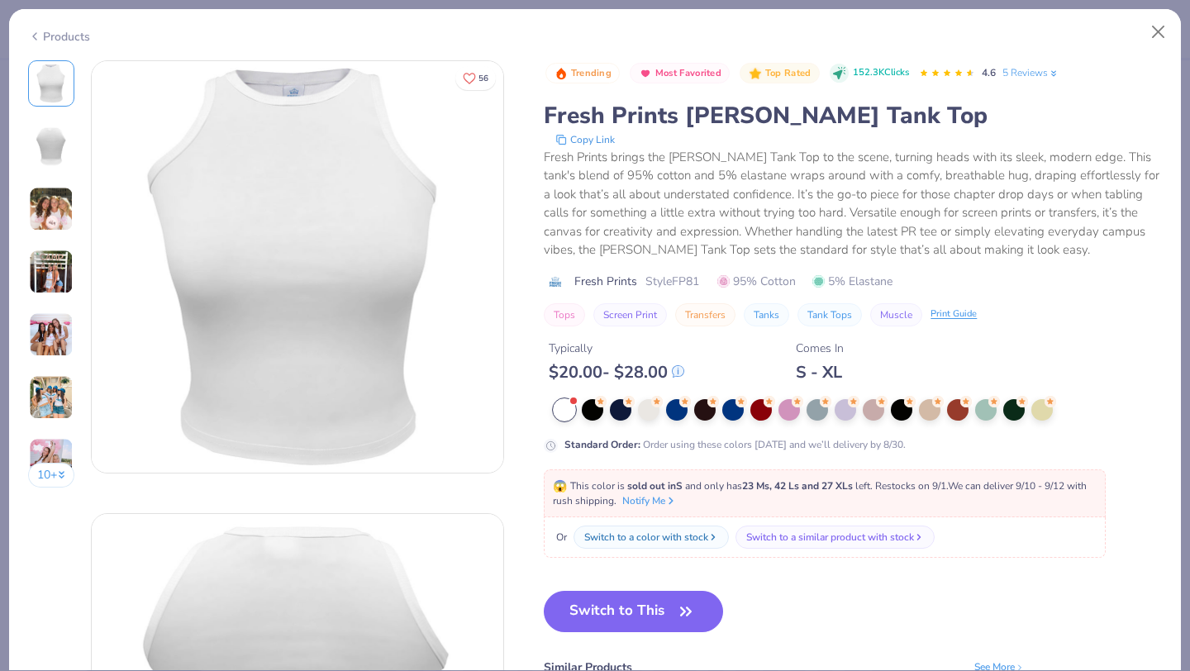
click at [57, 392] on img at bounding box center [51, 397] width 45 height 45
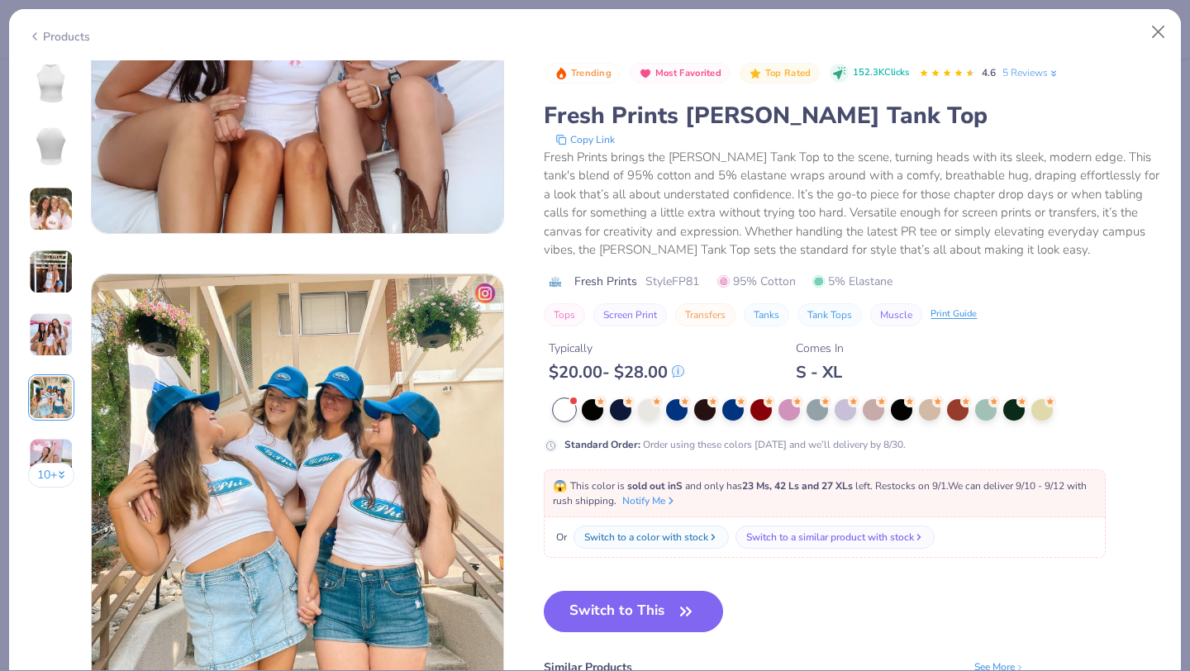
scroll to position [2265, 0]
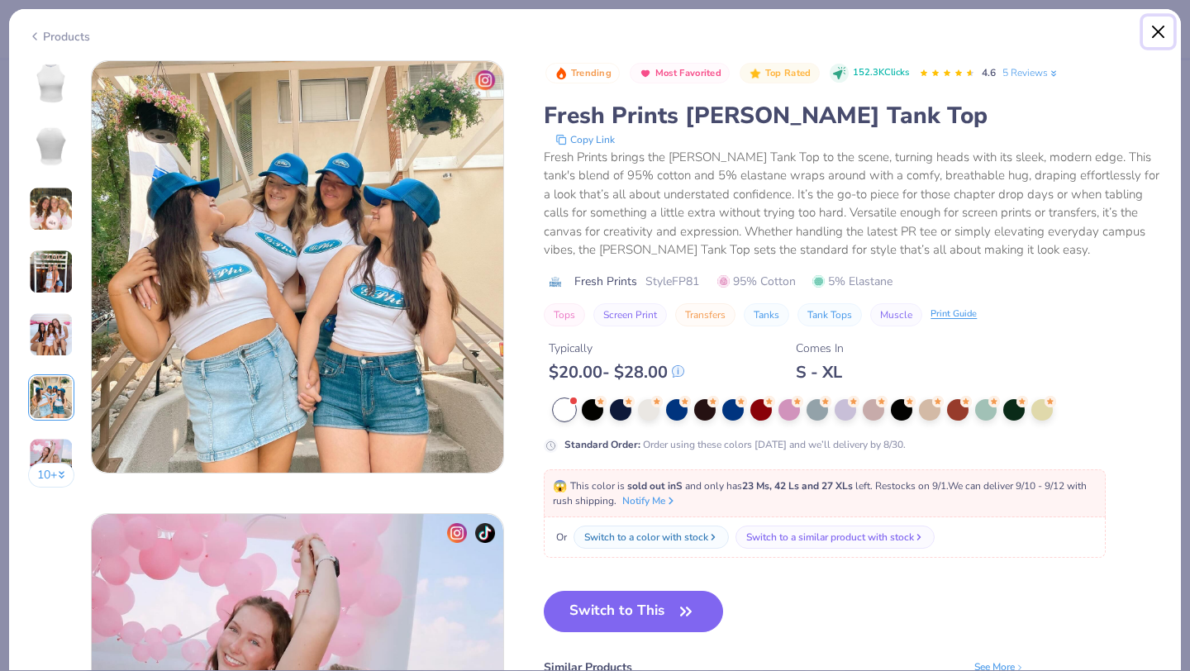
click at [1150, 39] on button "Close" at bounding box center [1158, 32] width 31 height 31
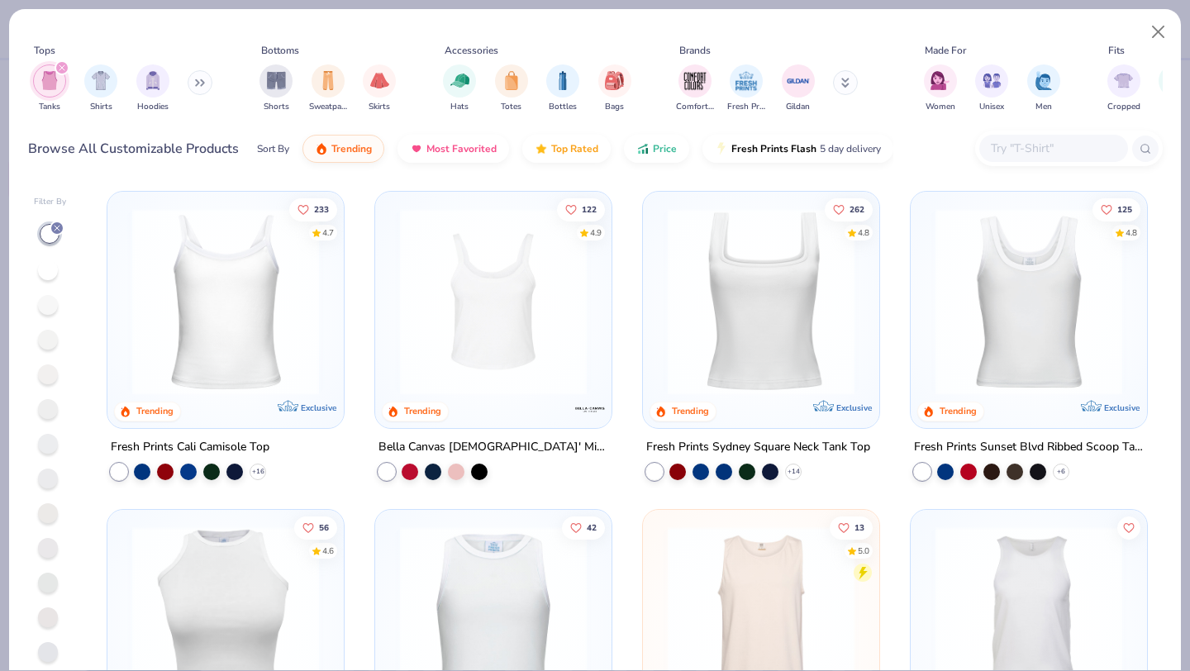
click at [1023, 441] on div "Fresh Prints Sunset Blvd Ribbed Scoop Tank Top" at bounding box center [1029, 447] width 230 height 21
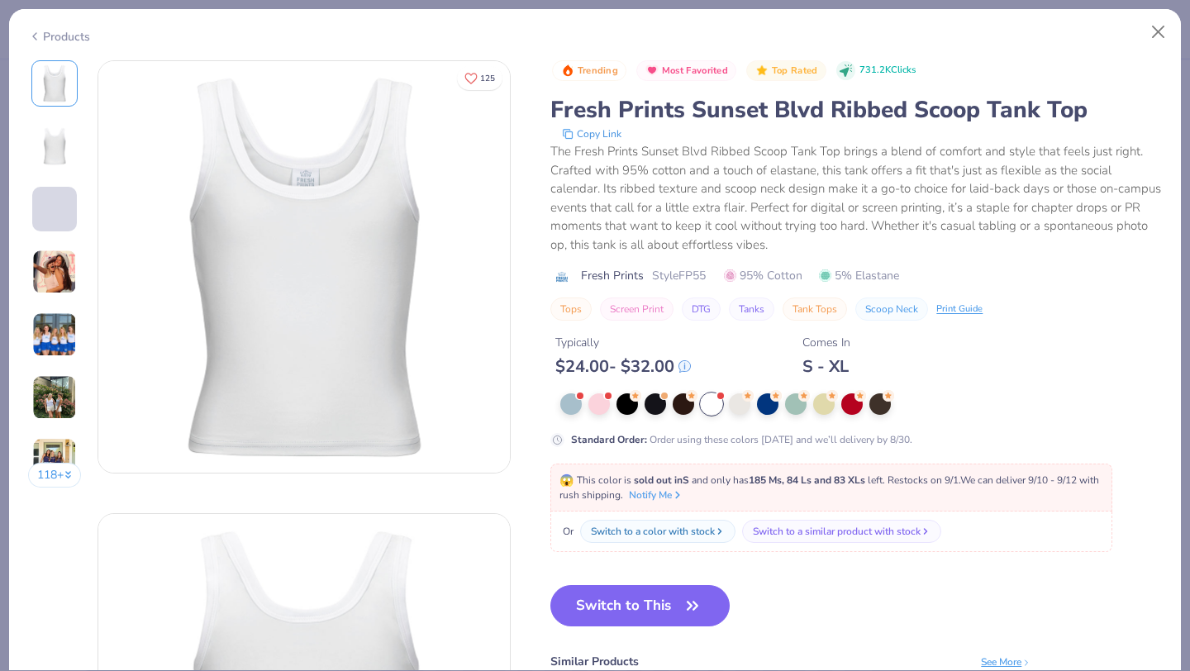
click at [34, 328] on img at bounding box center [54, 334] width 45 height 45
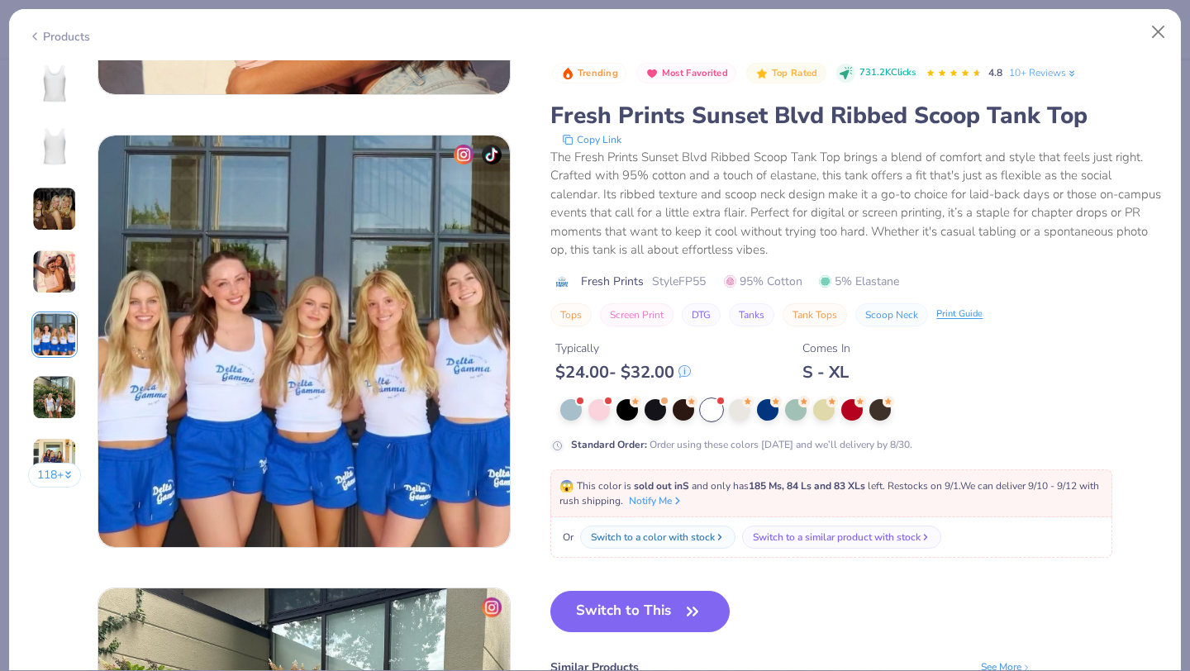
scroll to position [1812, 0]
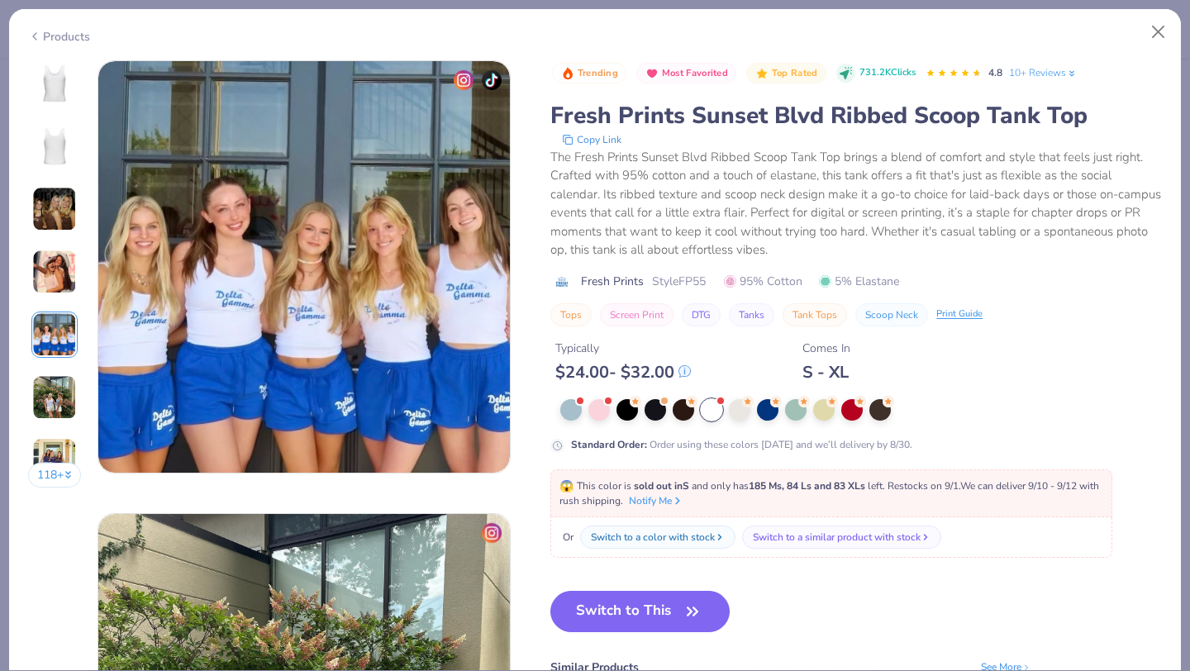
click at [43, 397] on img at bounding box center [54, 397] width 45 height 45
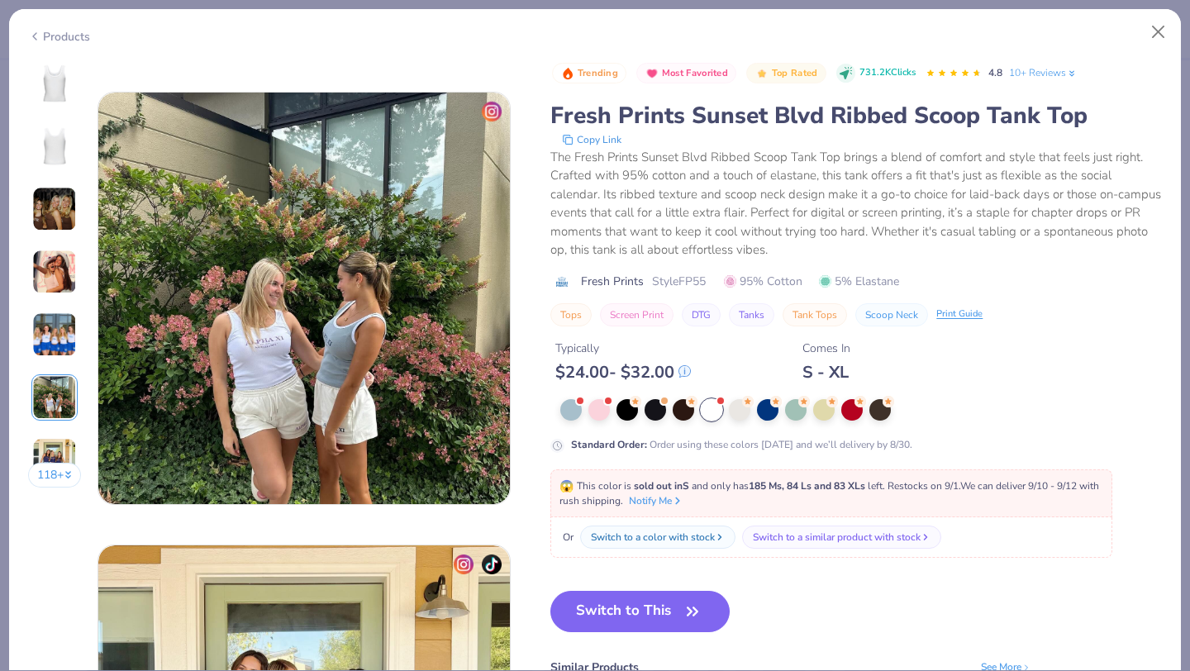
scroll to position [2265, 0]
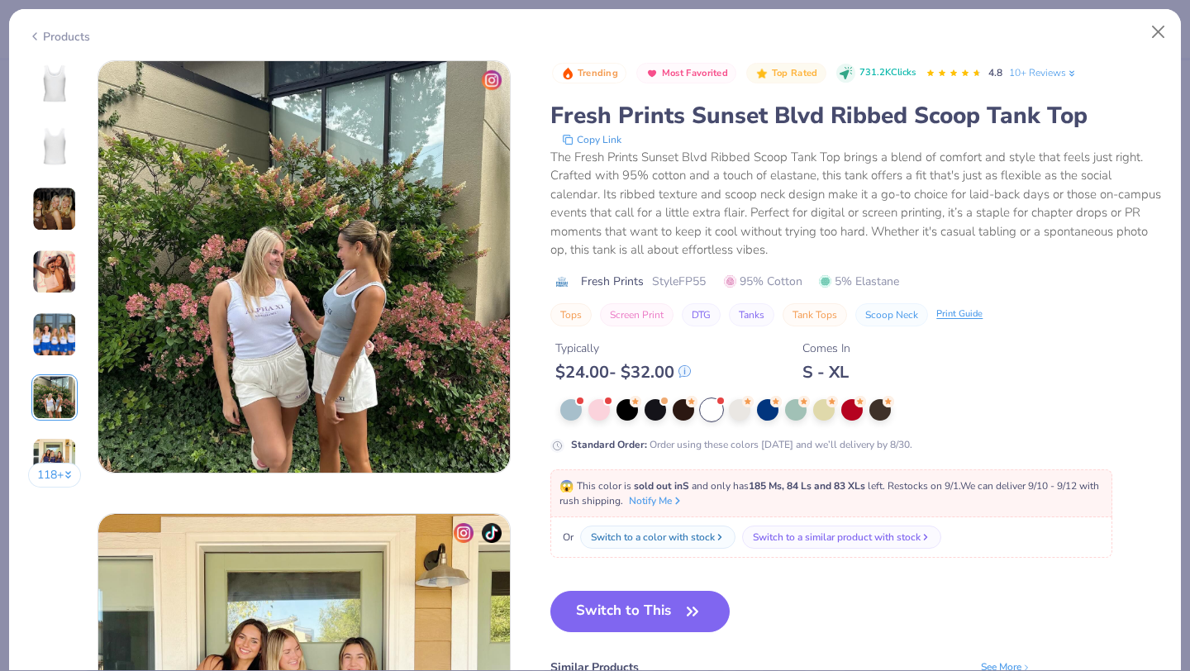
click at [53, 450] on img at bounding box center [54, 460] width 45 height 45
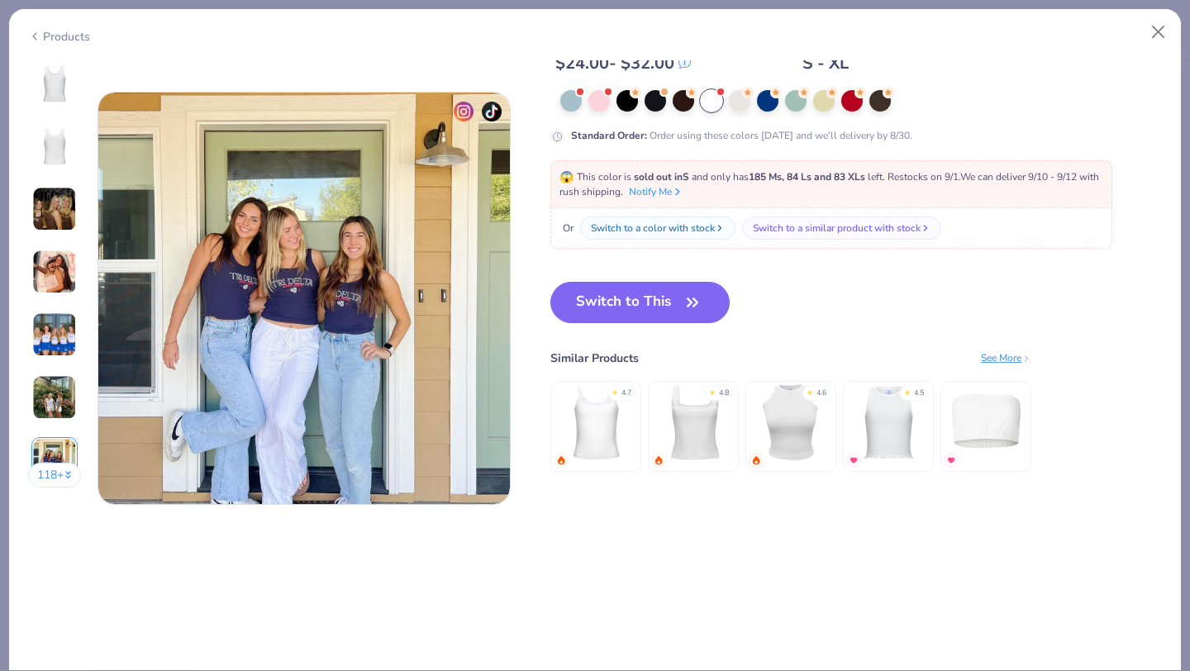
scroll to position [2717, 0]
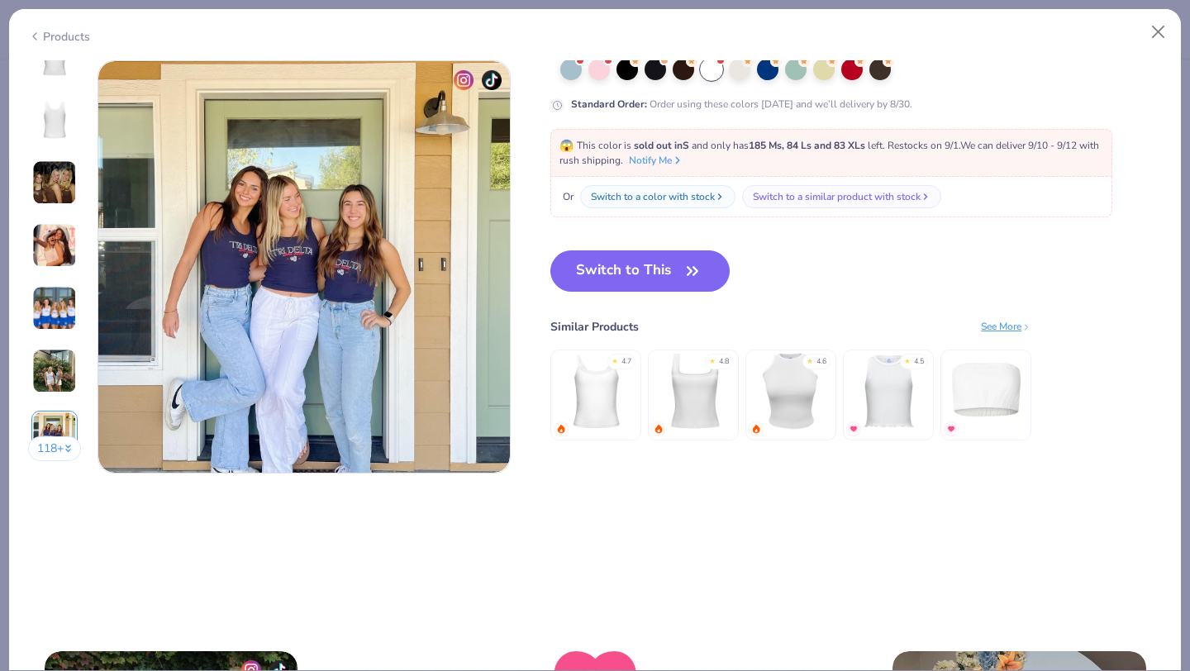
click at [50, 255] on img at bounding box center [54, 245] width 45 height 45
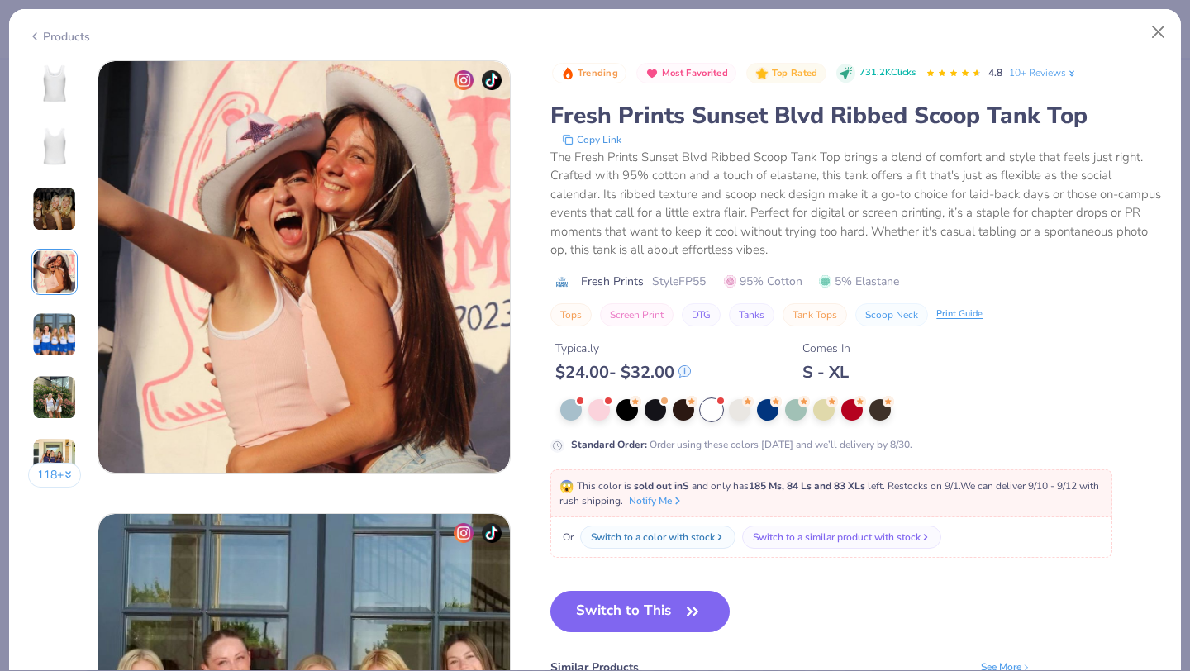
click at [50, 221] on img at bounding box center [54, 209] width 45 height 45
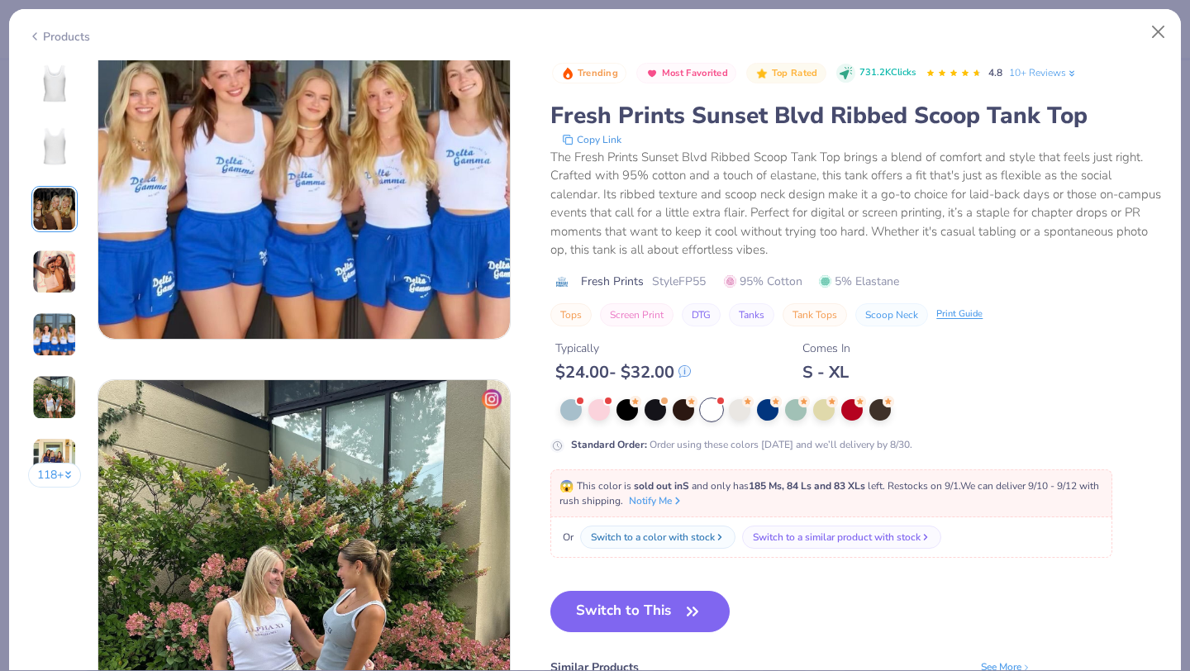
scroll to position [1970, 0]
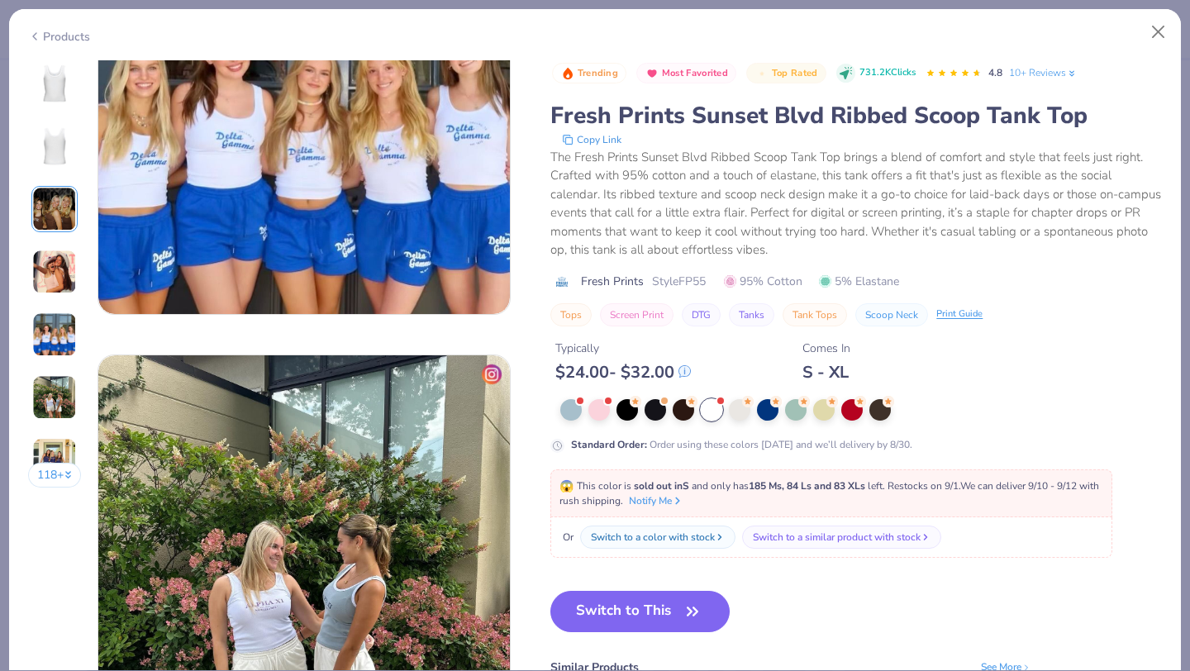
click at [67, 466] on div at bounding box center [68, 474] width 8 height 17
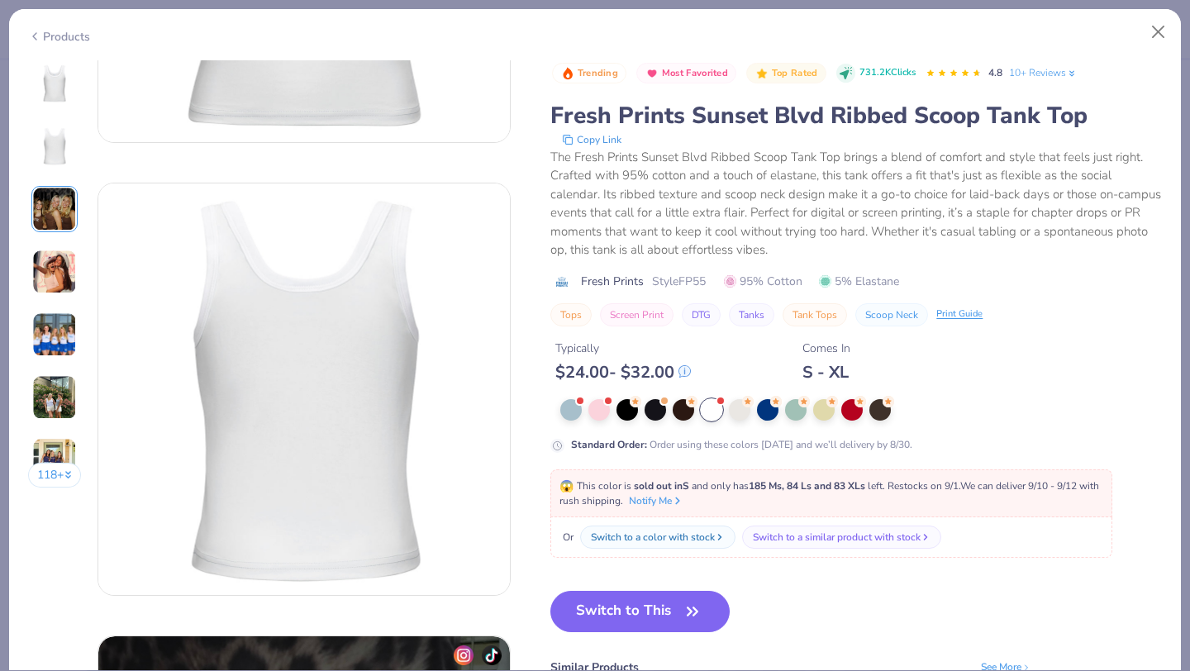
scroll to position [0, 0]
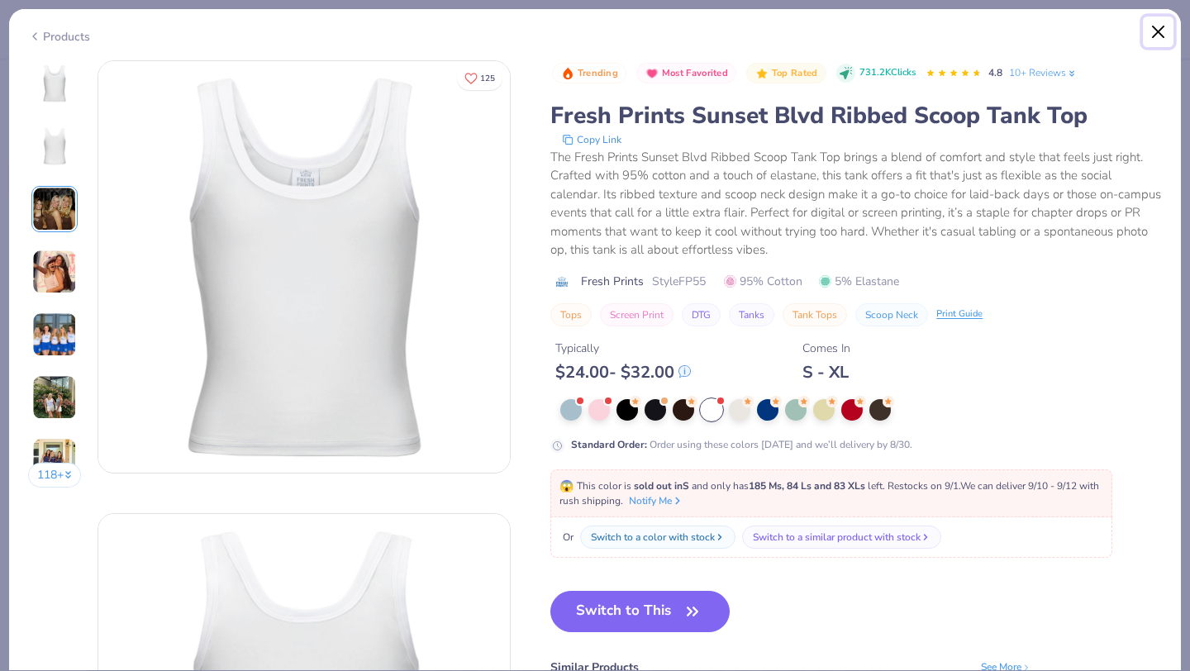
click at [1160, 34] on button "Close" at bounding box center [1158, 32] width 31 height 31
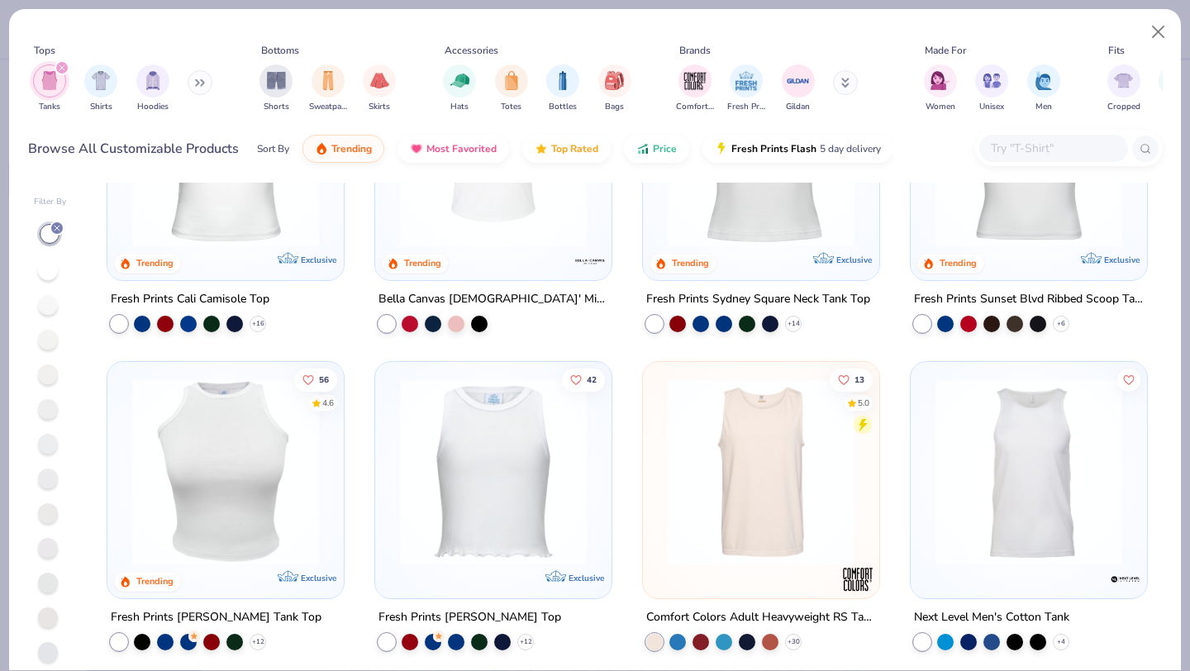
scroll to position [149, 0]
click at [267, 565] on div at bounding box center [226, 475] width 220 height 212
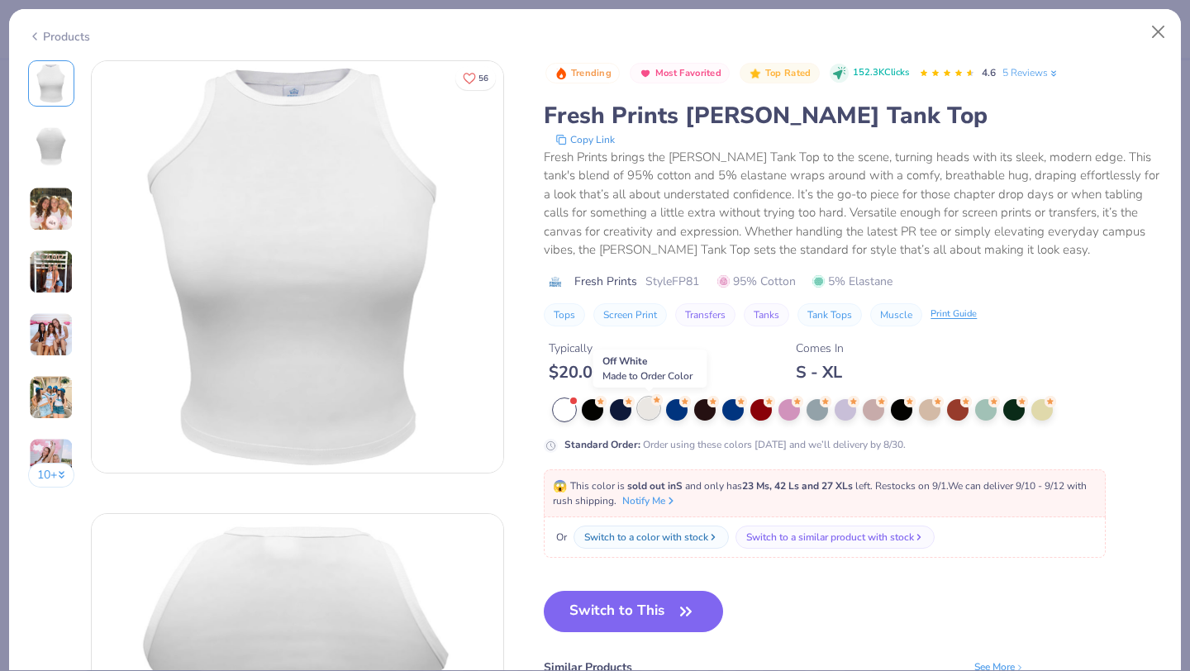
click at [647, 412] on div at bounding box center [648, 408] width 21 height 21
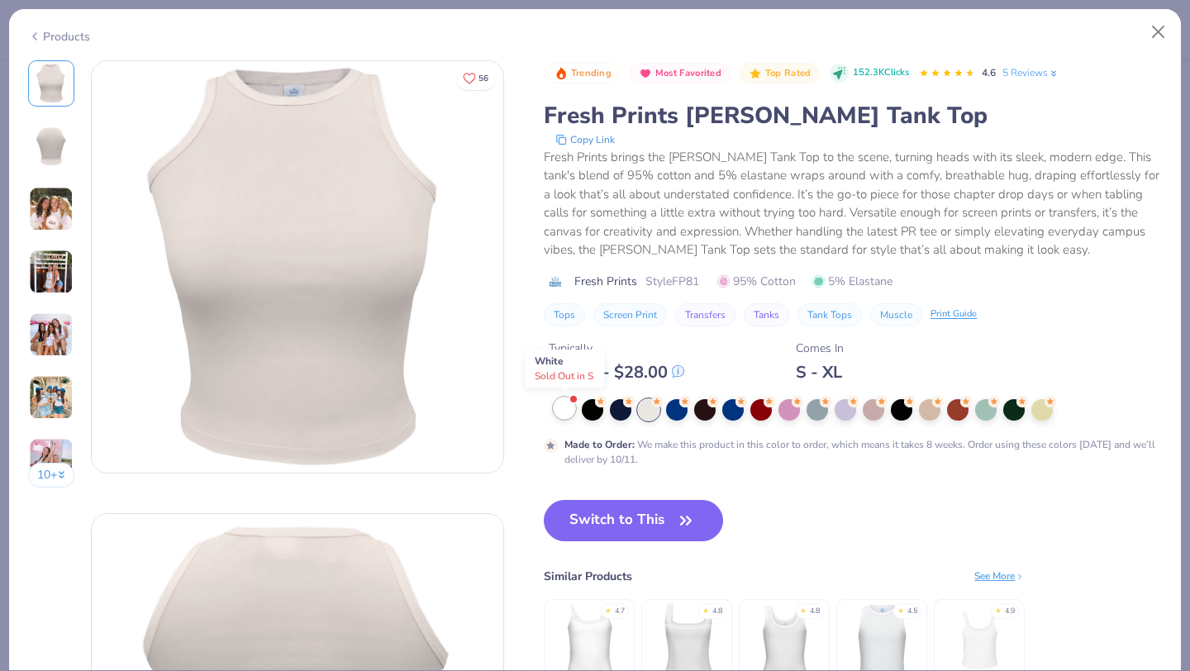
click at [560, 409] on div at bounding box center [564, 408] width 21 height 21
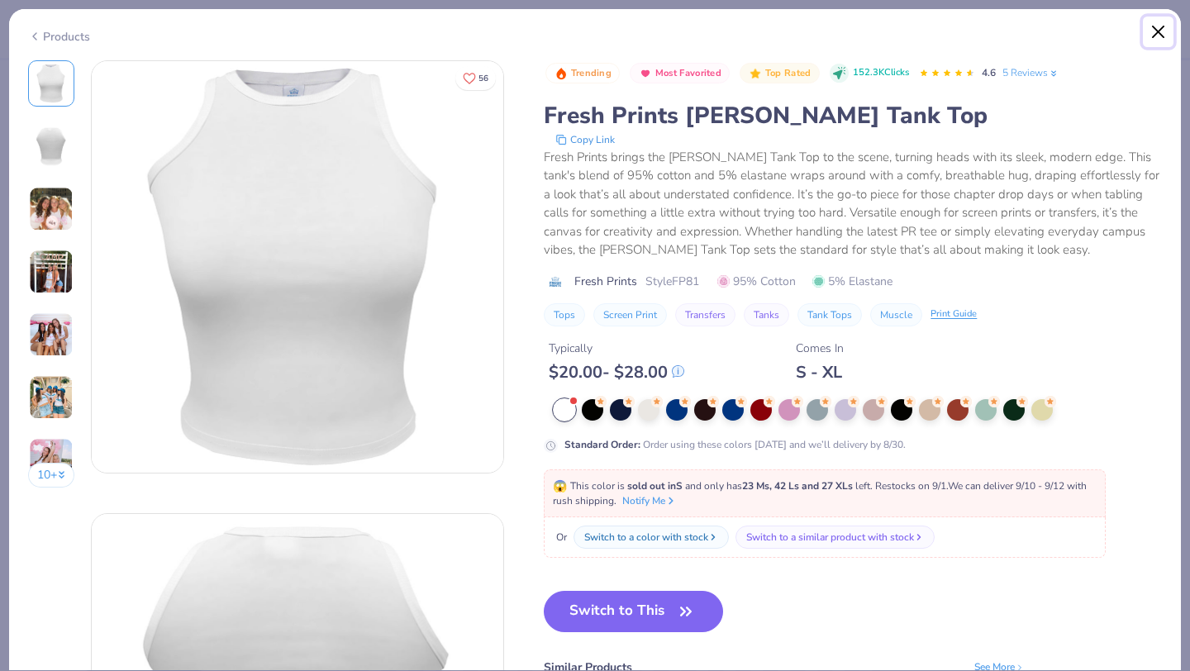
click at [1154, 28] on button "Close" at bounding box center [1158, 32] width 31 height 31
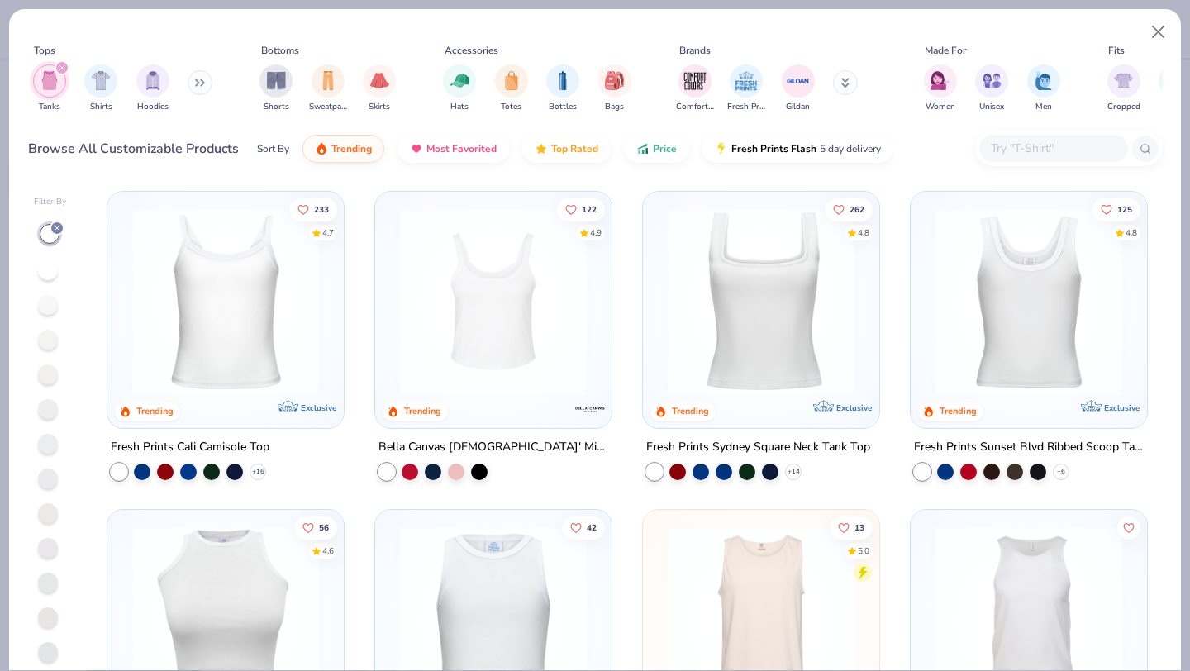
click at [1033, 332] on img at bounding box center [1028, 301] width 203 height 187
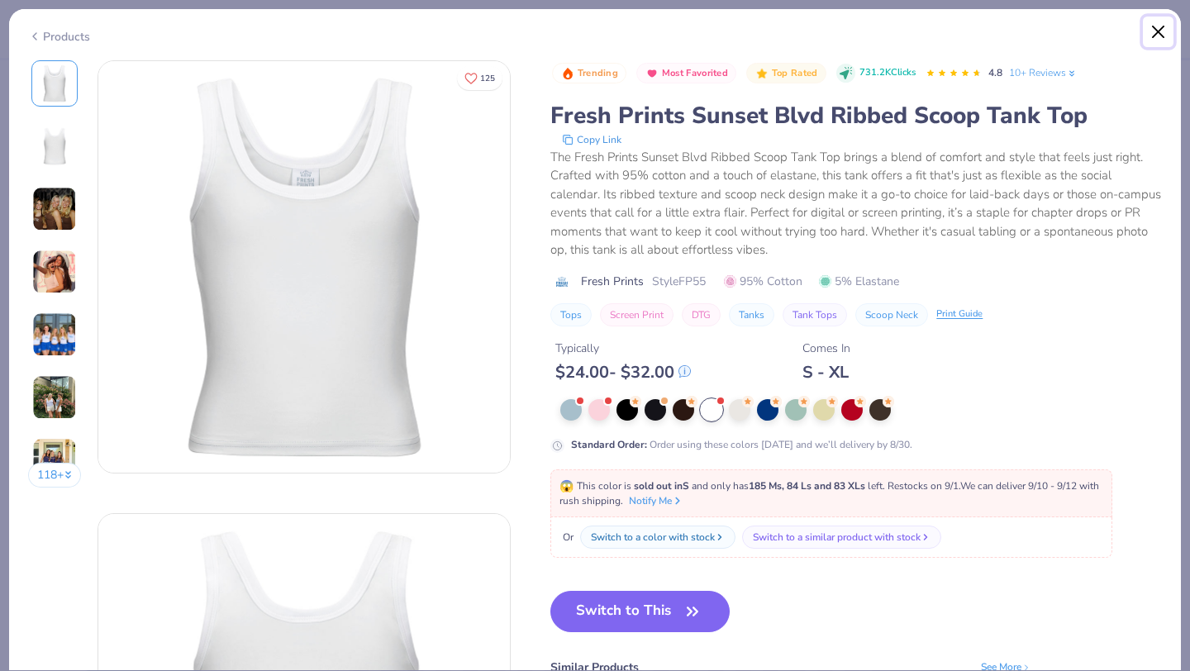
click at [1151, 34] on button "Close" at bounding box center [1158, 32] width 31 height 31
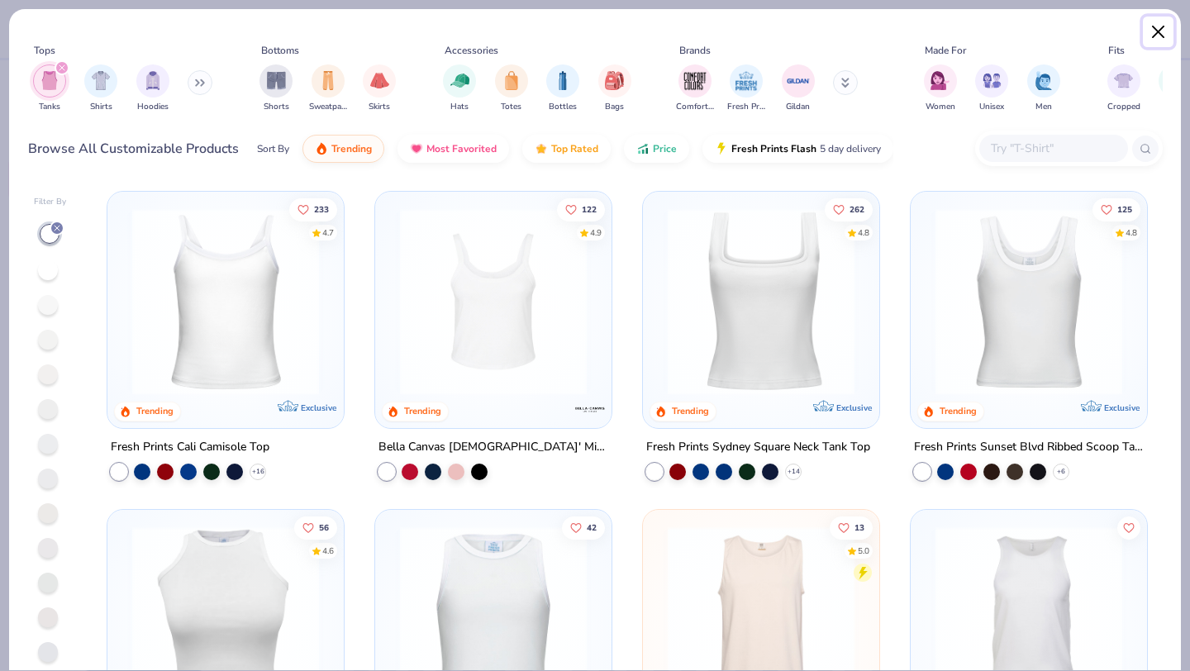
click at [1159, 41] on button "Close" at bounding box center [1158, 32] width 31 height 31
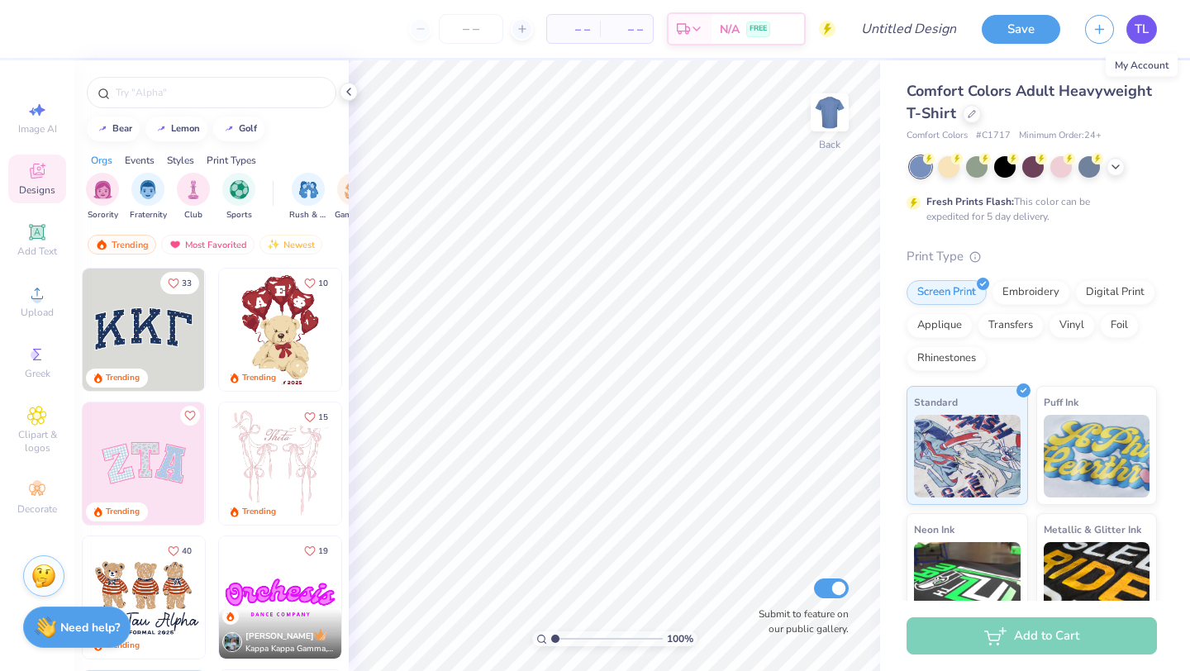
click at [1148, 29] on link "TL" at bounding box center [1141, 29] width 31 height 29
